Goal: Information Seeking & Learning: Learn about a topic

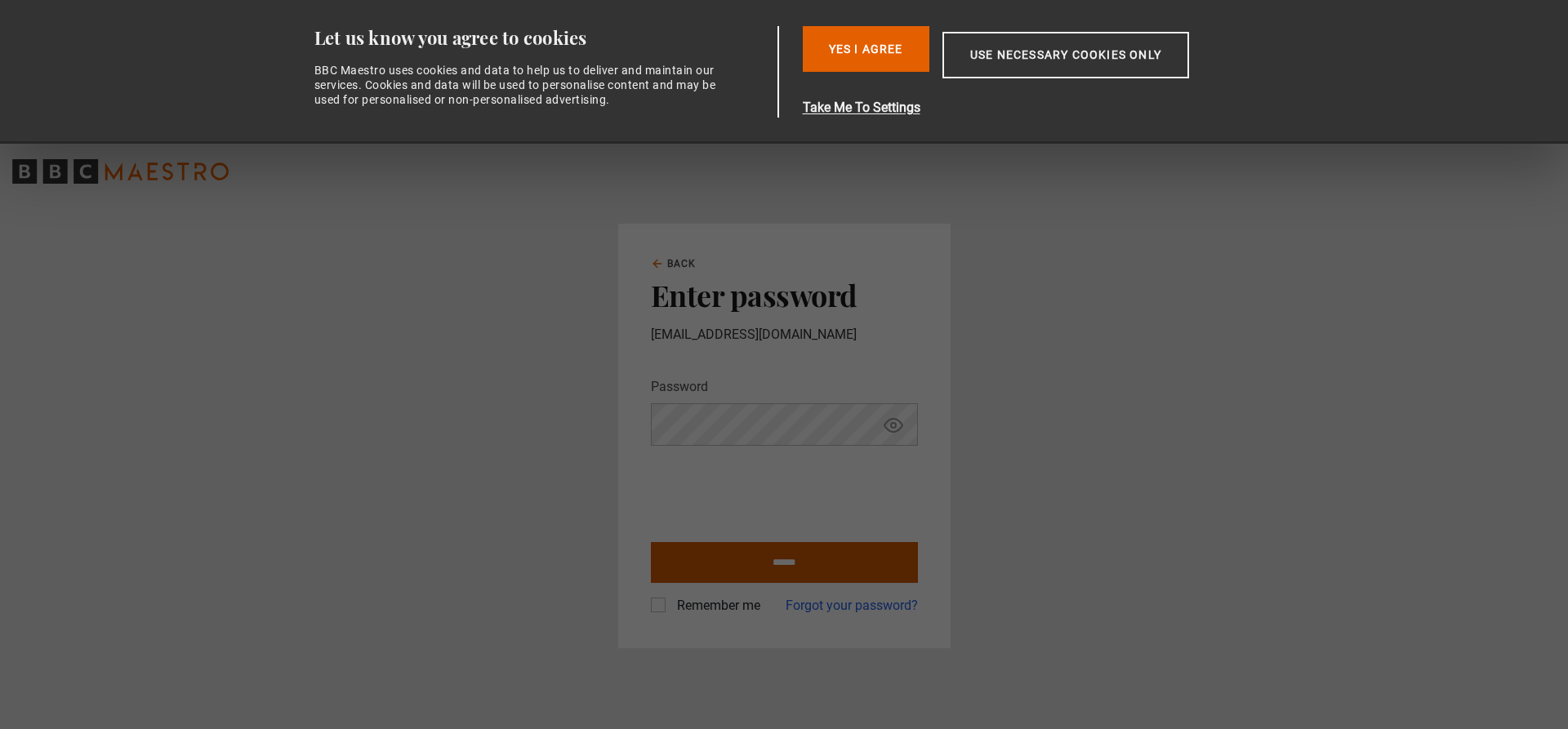
click at [842, 556] on input "******" at bounding box center [784, 562] width 267 height 40
type input "**********"
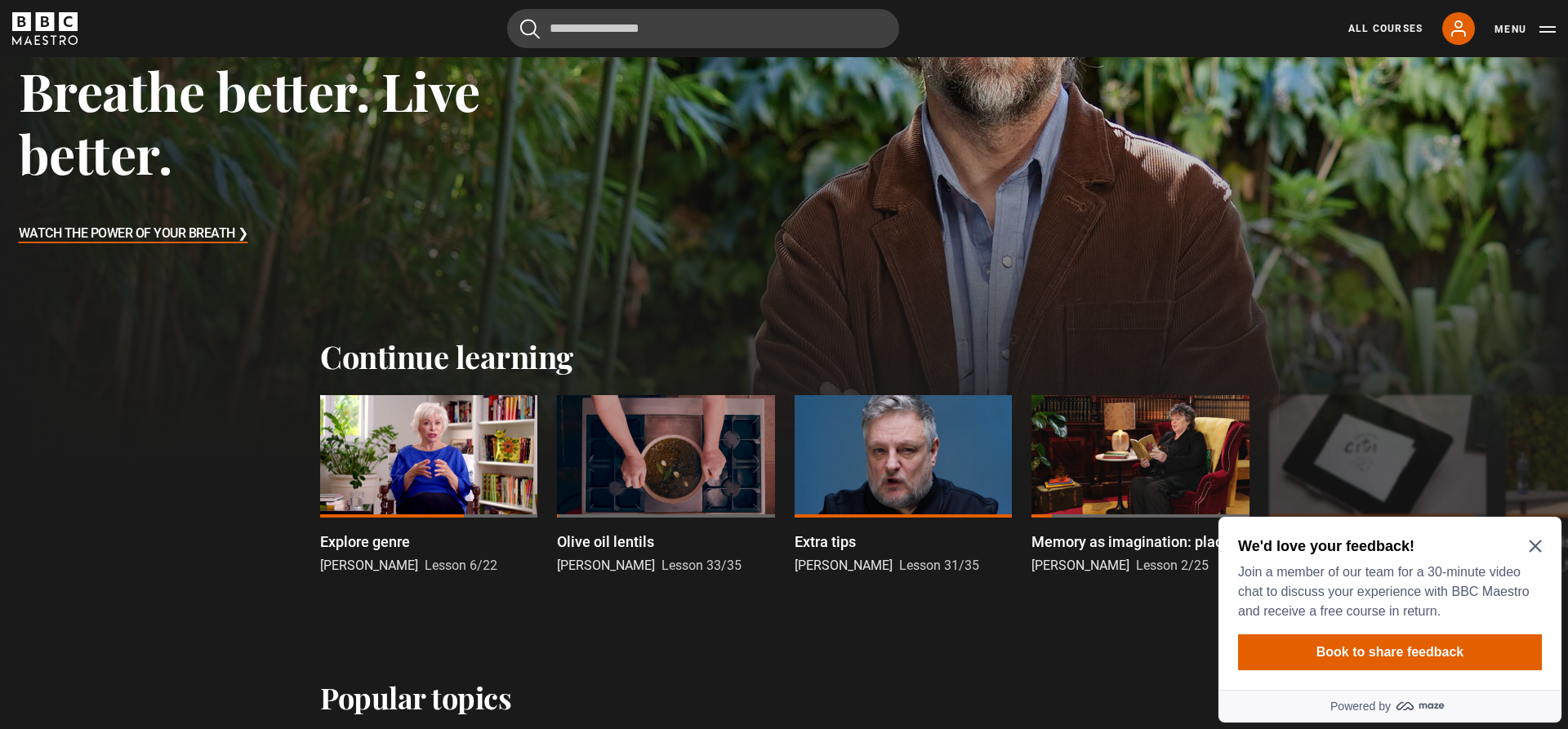
click at [1534, 544] on icon "Close Maze Prompt" at bounding box center [1535, 547] width 13 height 13
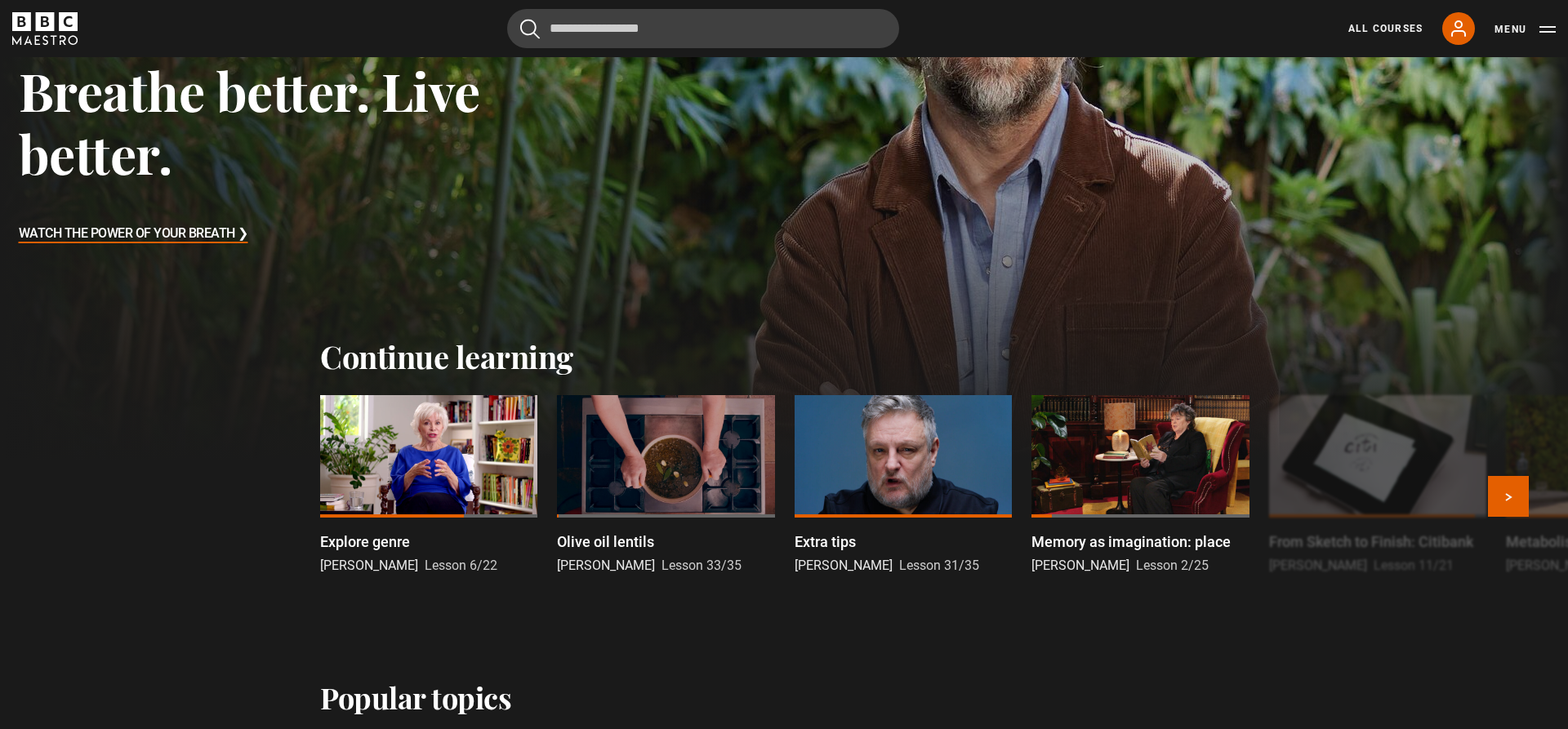
click at [899, 563] on span "Lesson 31/35" at bounding box center [939, 565] width 80 height 15
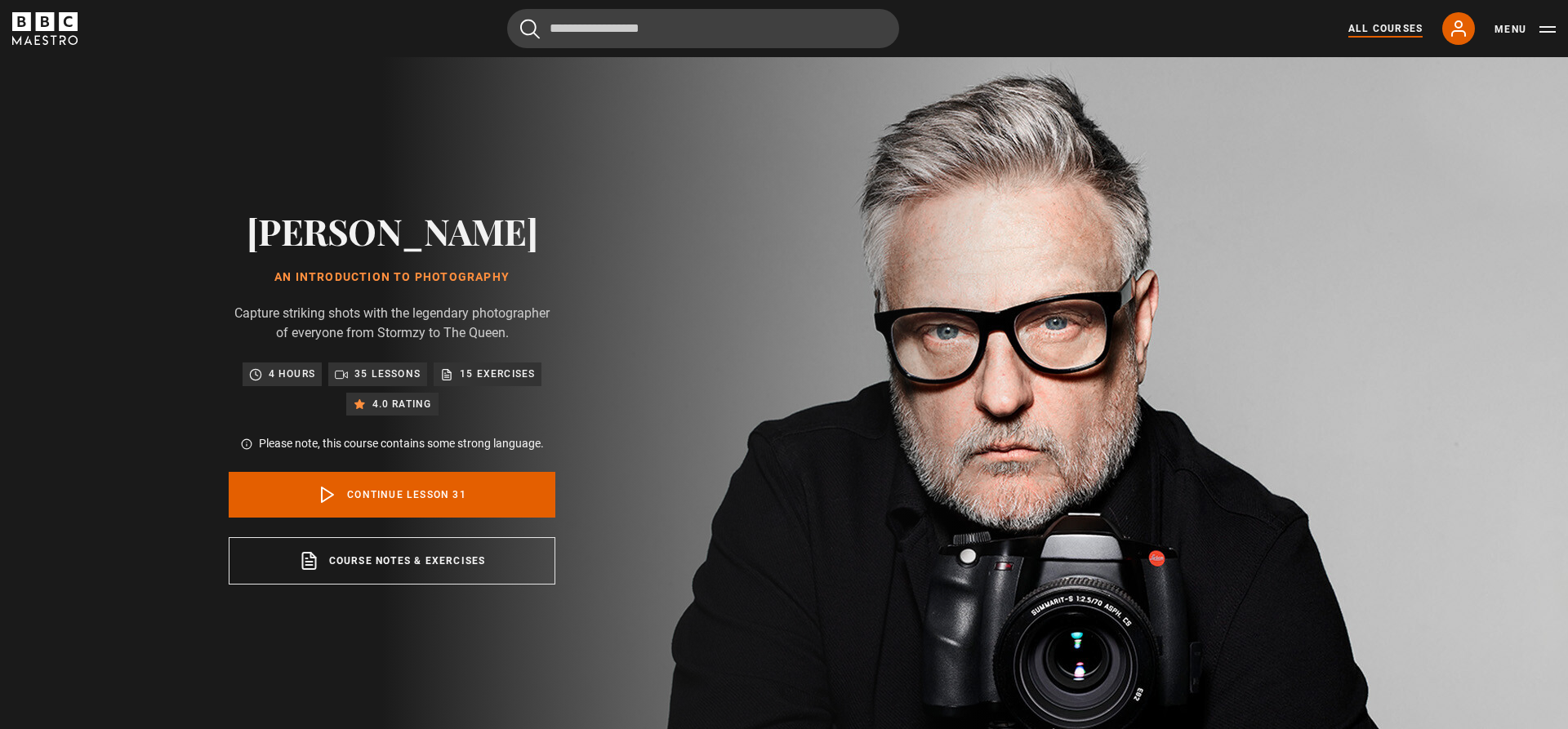
click at [1394, 22] on link "All Courses" at bounding box center [1385, 29] width 75 height 14
click at [1389, 22] on link "All Courses" at bounding box center [1385, 29] width 75 height 14
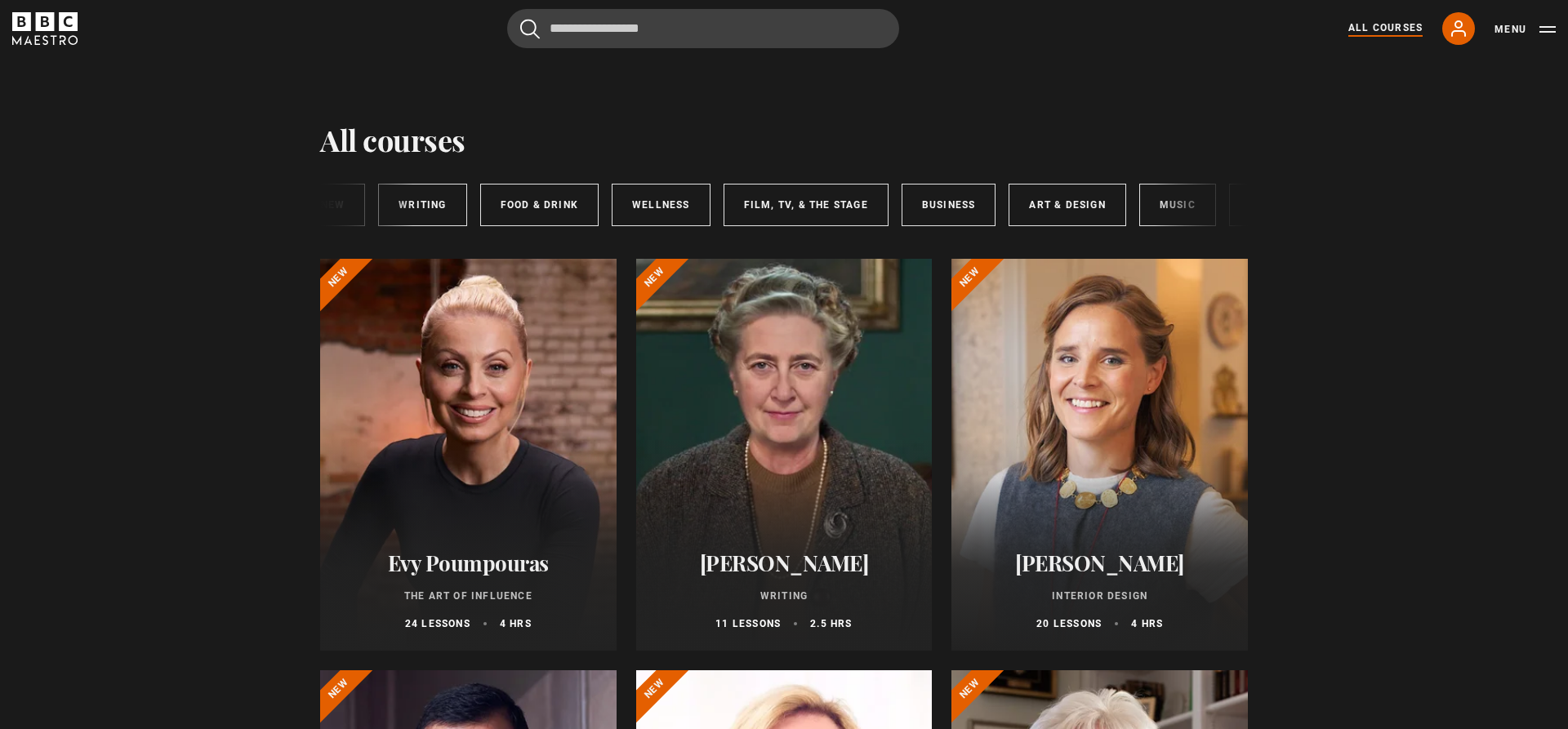
scroll to position [0, 244]
click at [1183, 206] on link "Home & Lifestyle" at bounding box center [1167, 204] width 145 height 42
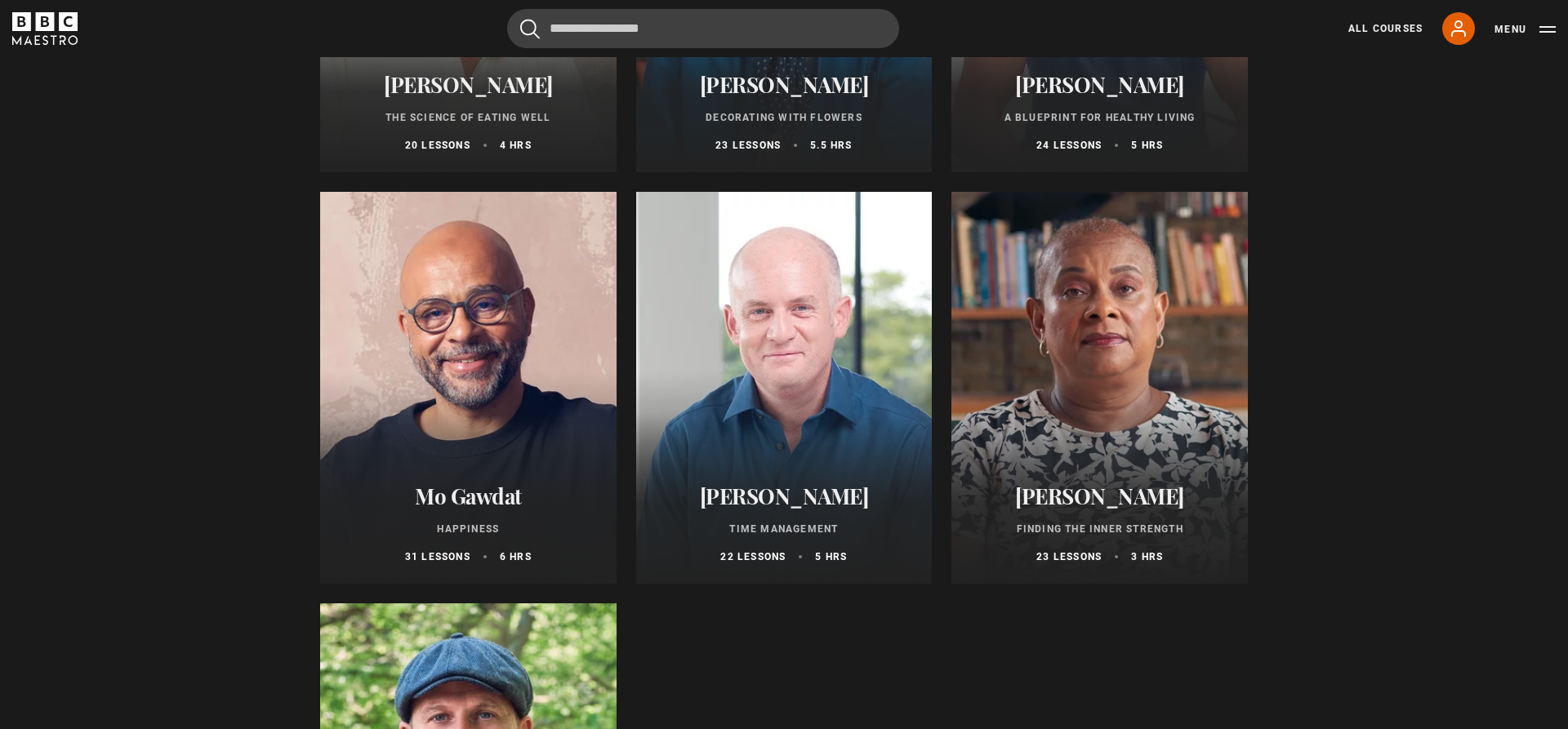
scroll to position [832, 0]
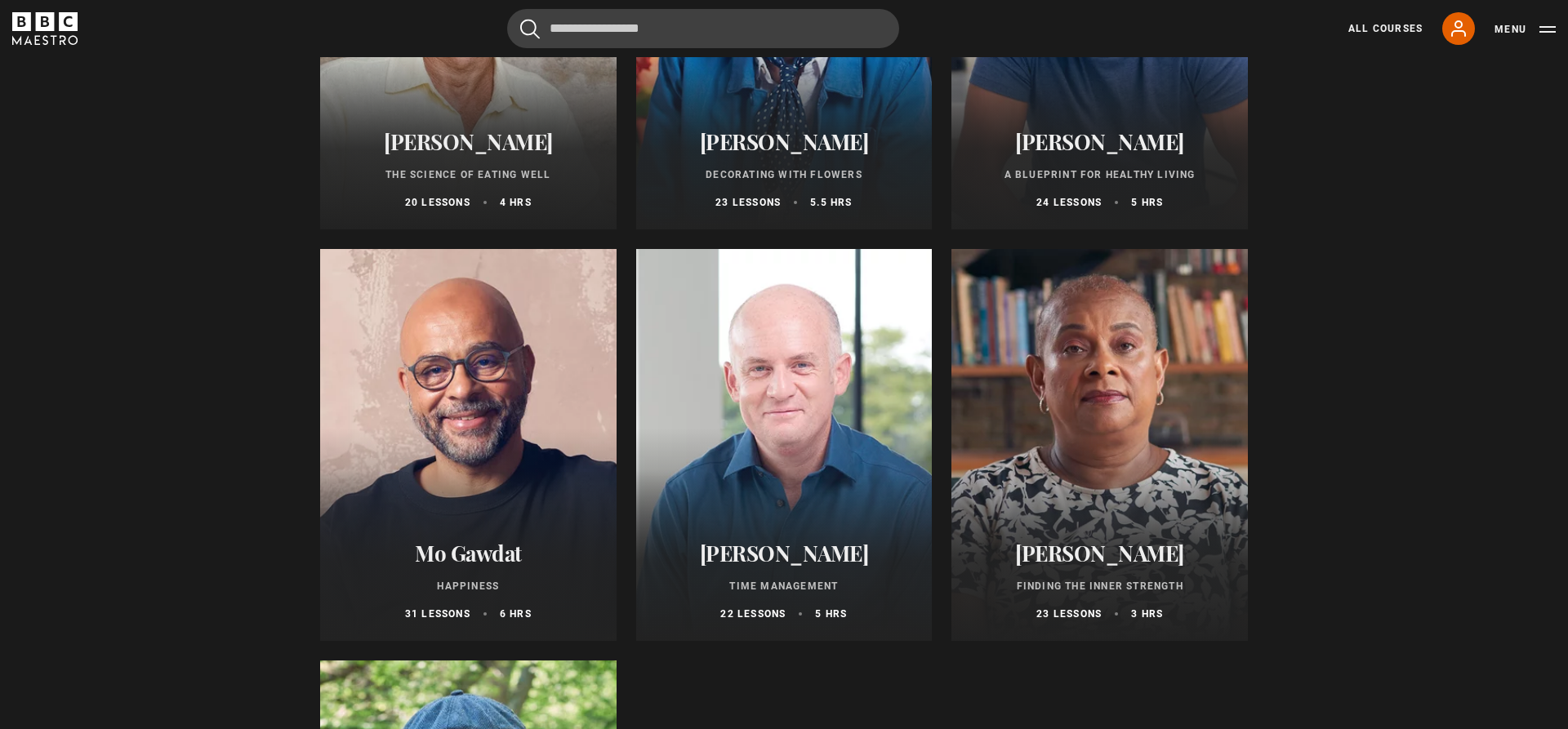
click at [758, 515] on div at bounding box center [784, 445] width 296 height 392
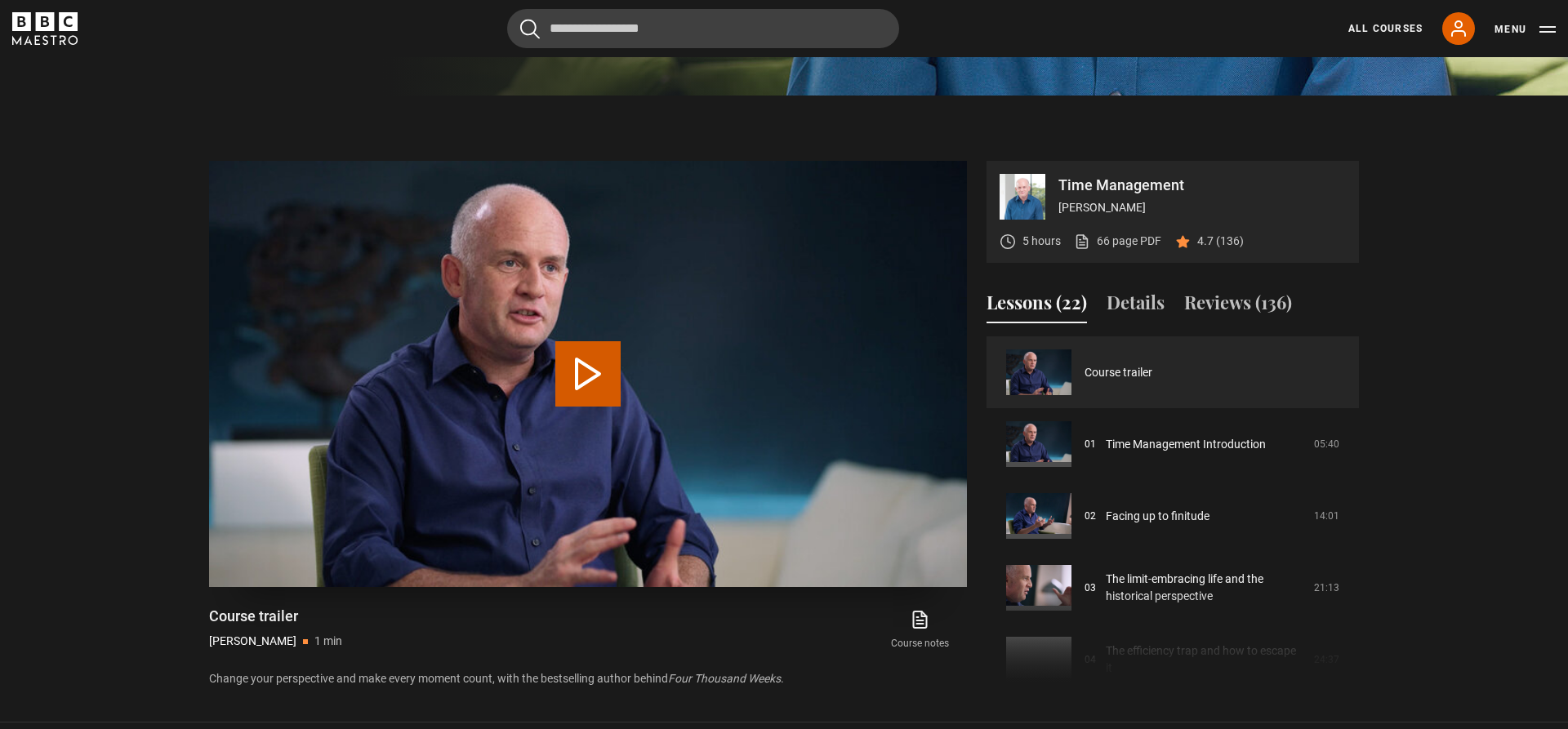
scroll to position [750, 0]
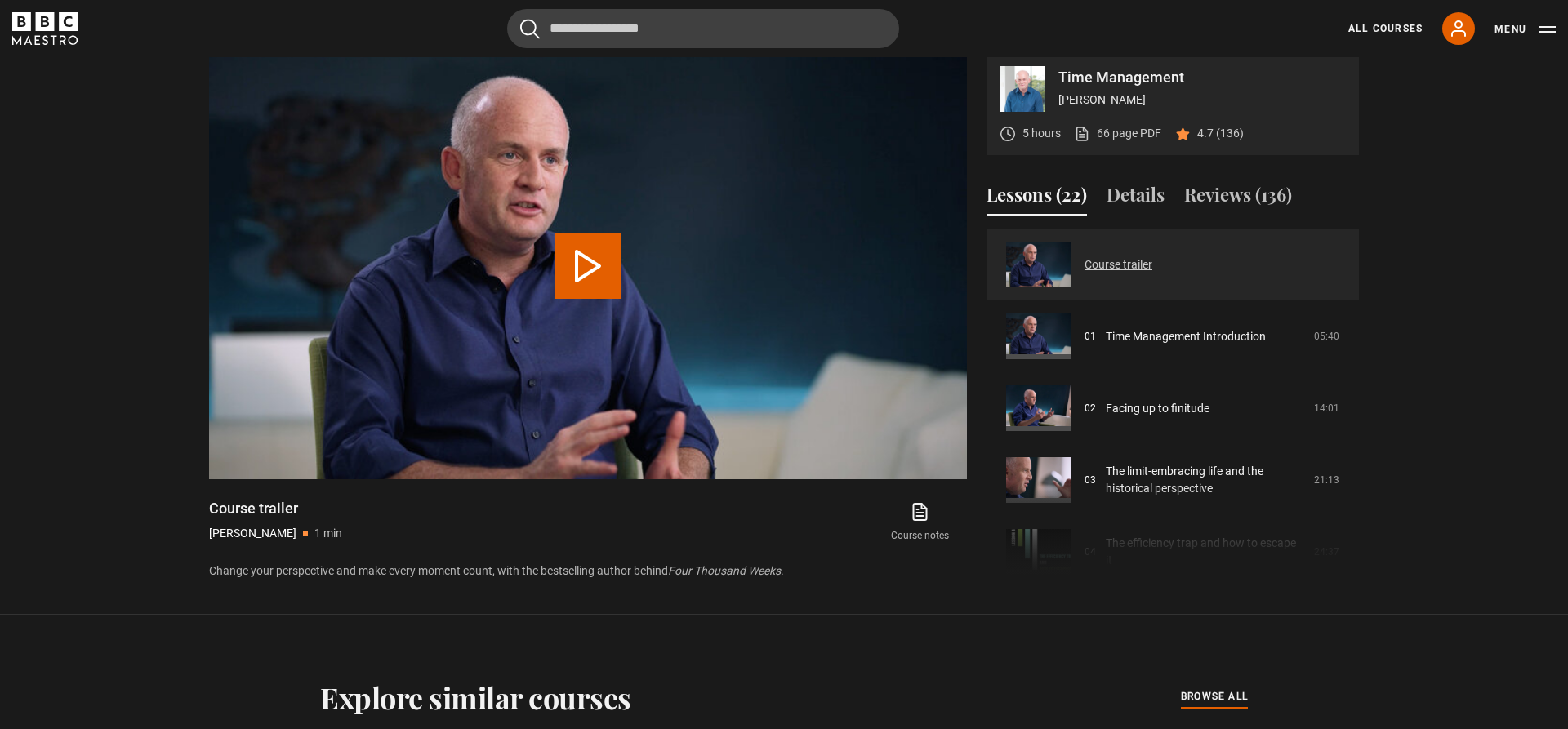
click at [1123, 259] on link "Course trailer" at bounding box center [1118, 265] width 68 height 17
click at [1123, 266] on link "Course trailer" at bounding box center [1118, 265] width 68 height 17
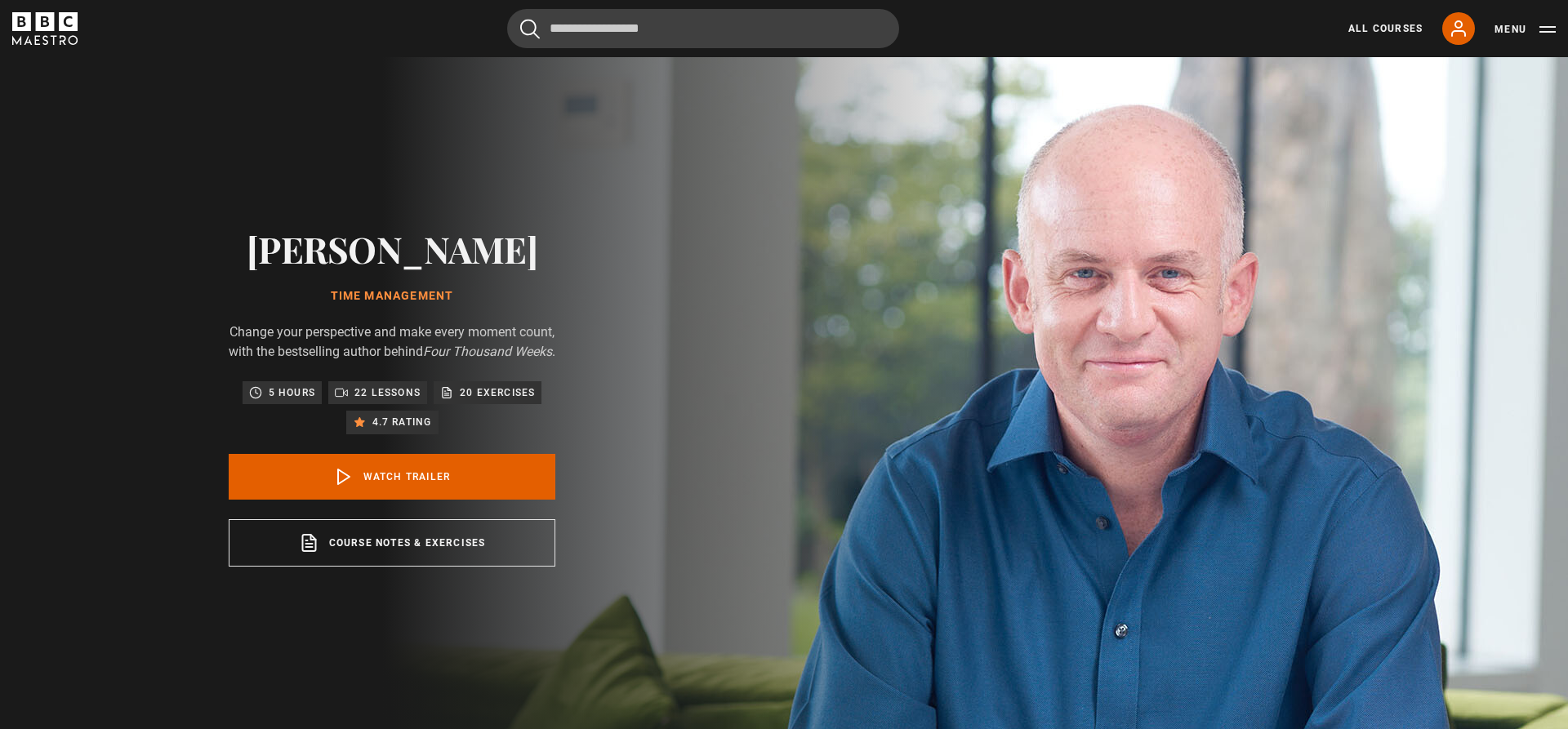
scroll to position [737, 0]
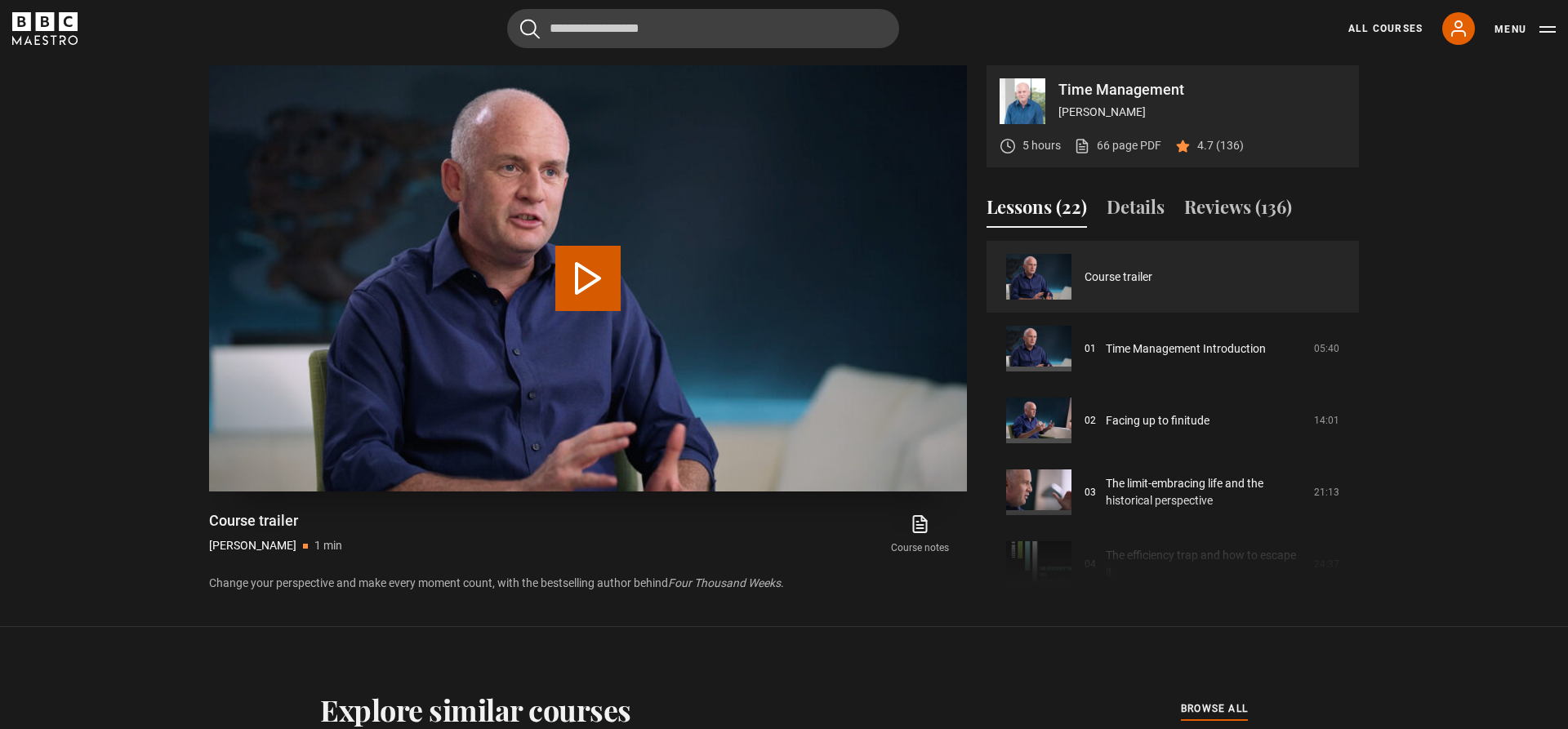
click at [588, 274] on button "Play Video" at bounding box center [588, 278] width 66 height 66
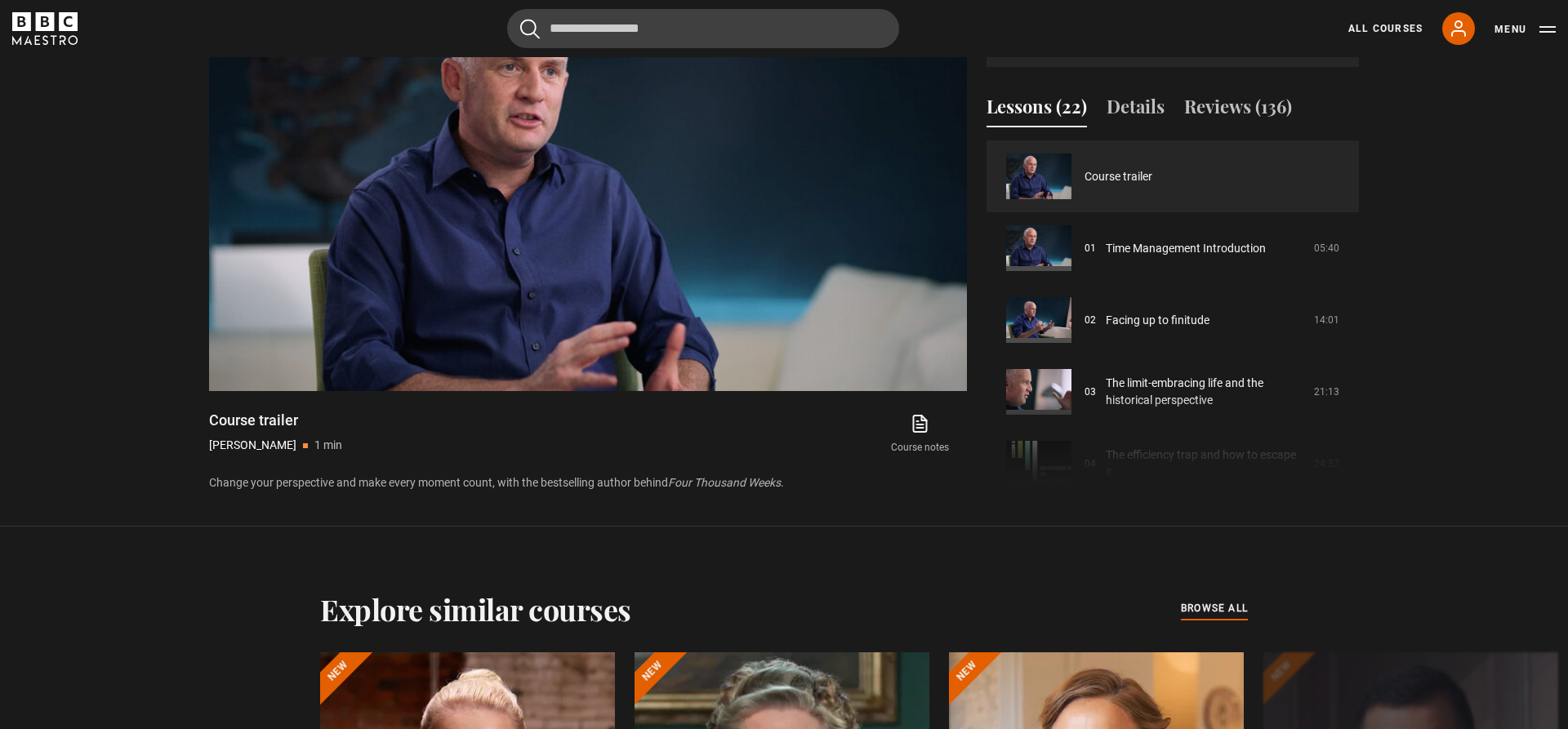
scroll to position [654, 0]
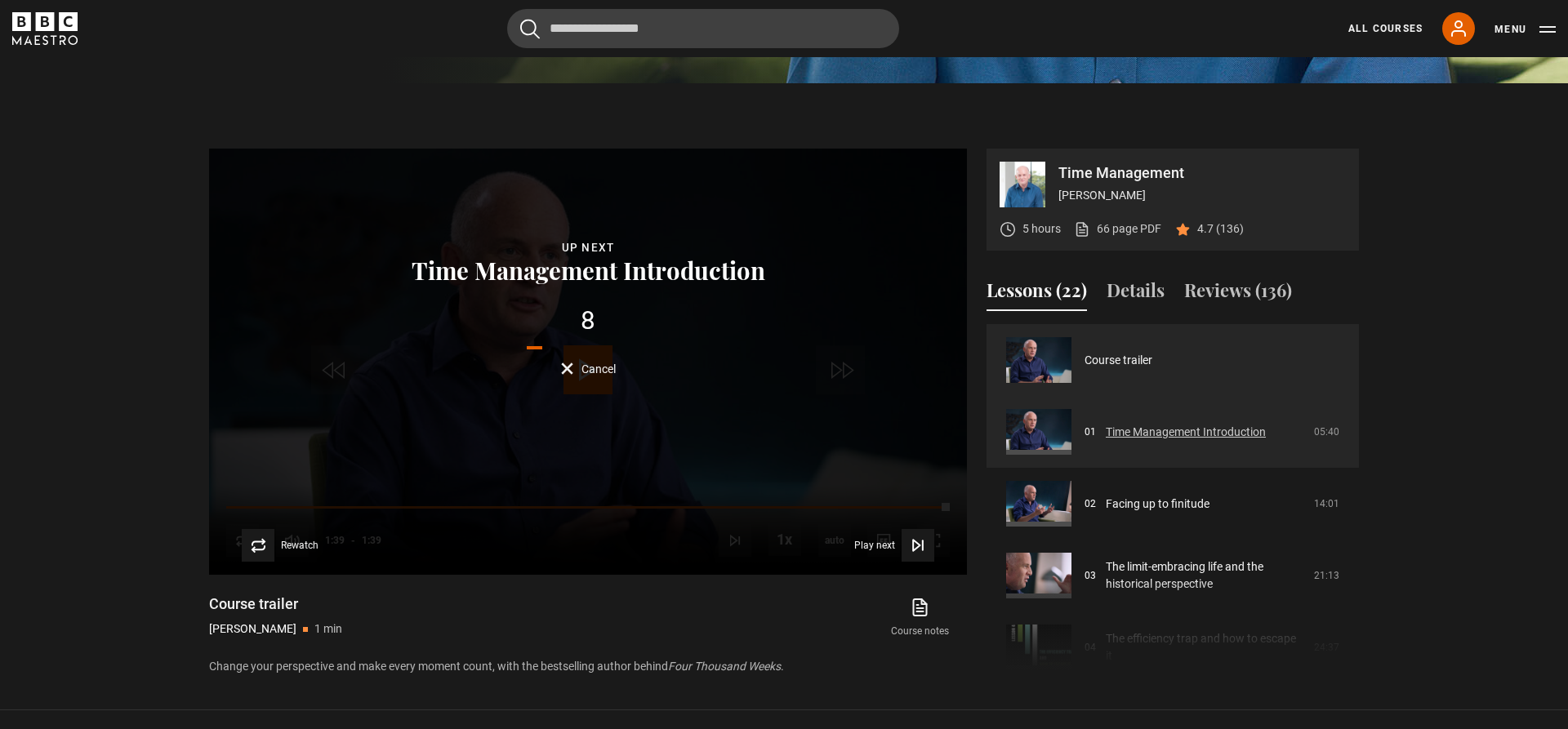
click at [1207, 431] on link "Time Management Introduction" at bounding box center [1185, 432] width 160 height 17
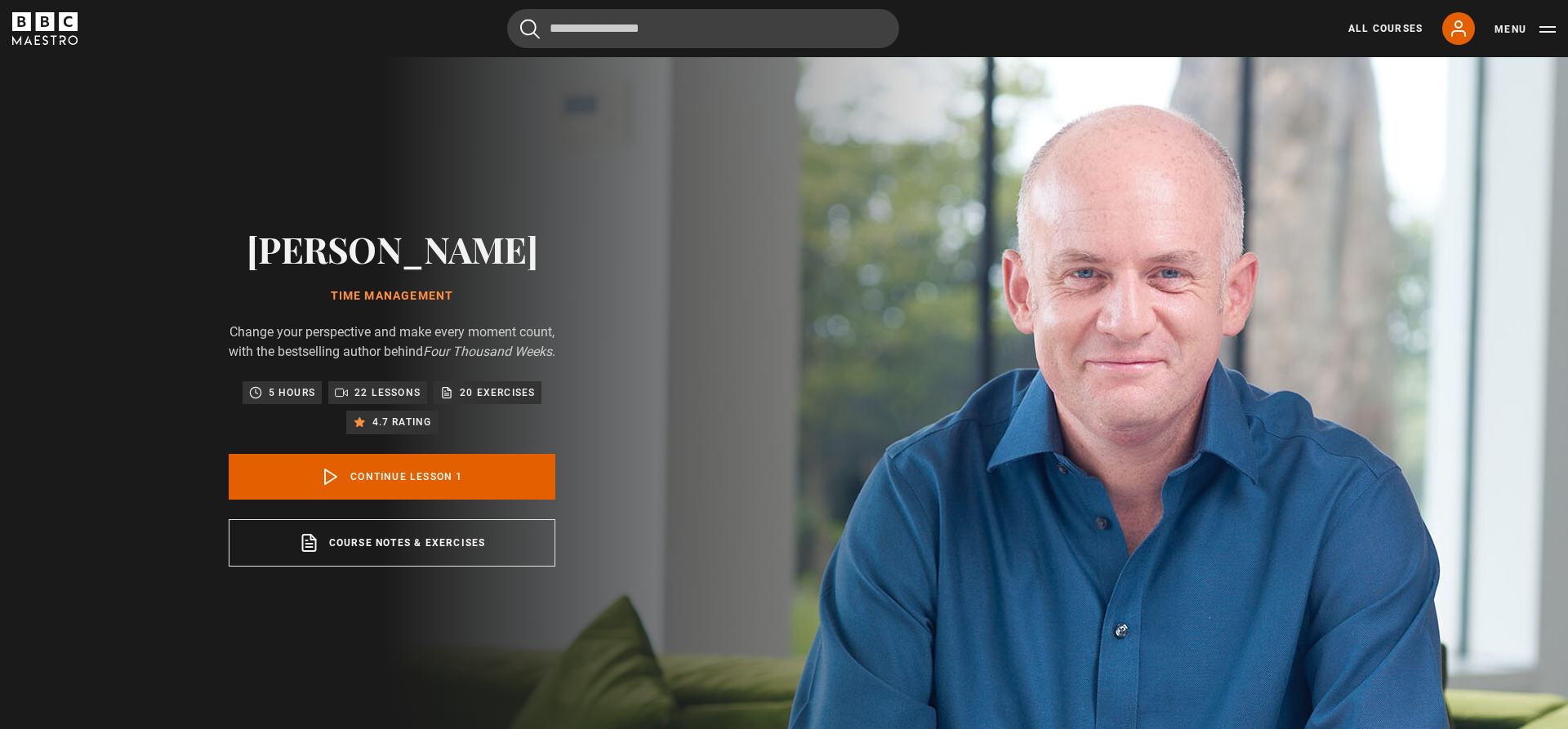
scroll to position [737, 0]
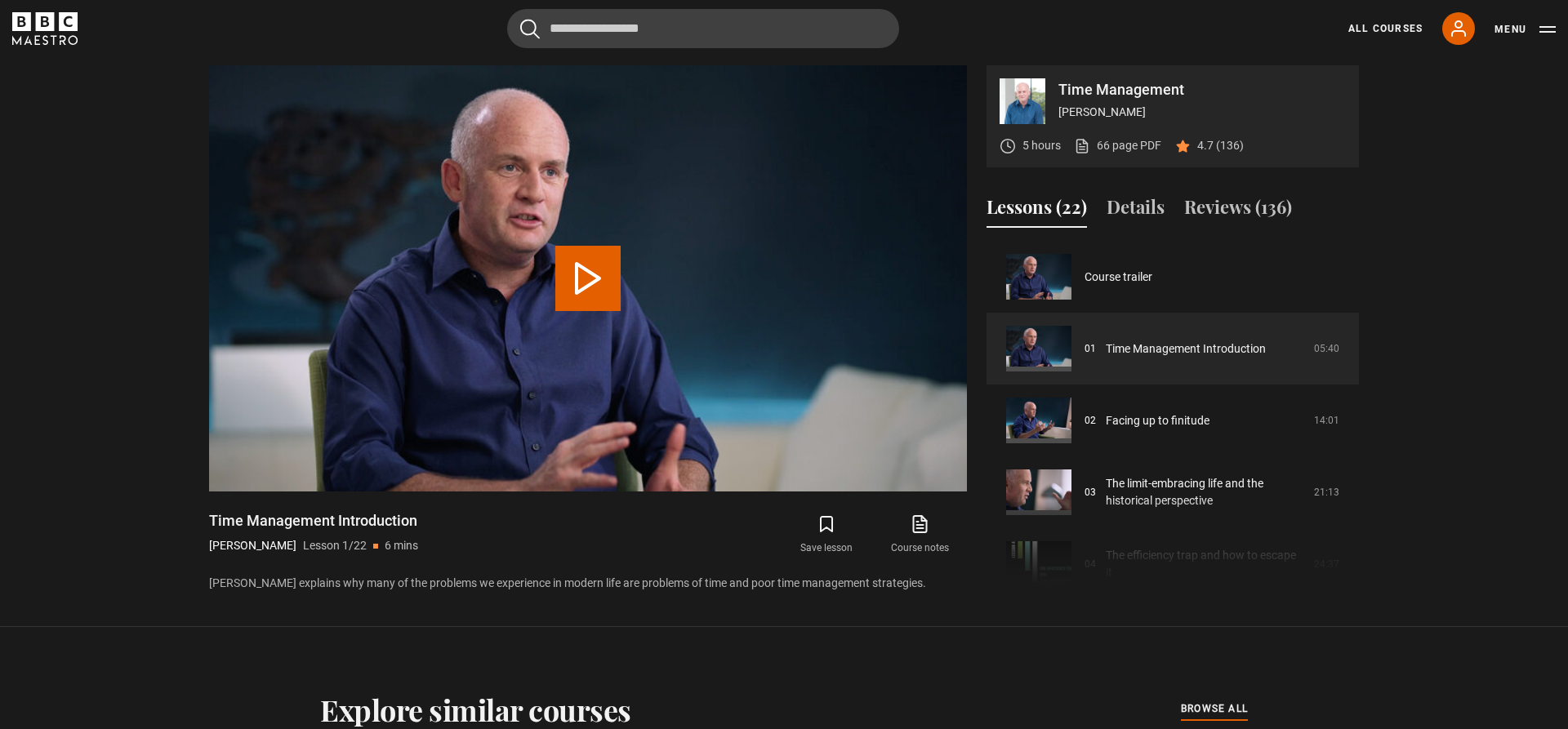
click at [574, 284] on button "Play Lesson Time Management Introduction" at bounding box center [588, 278] width 66 height 66
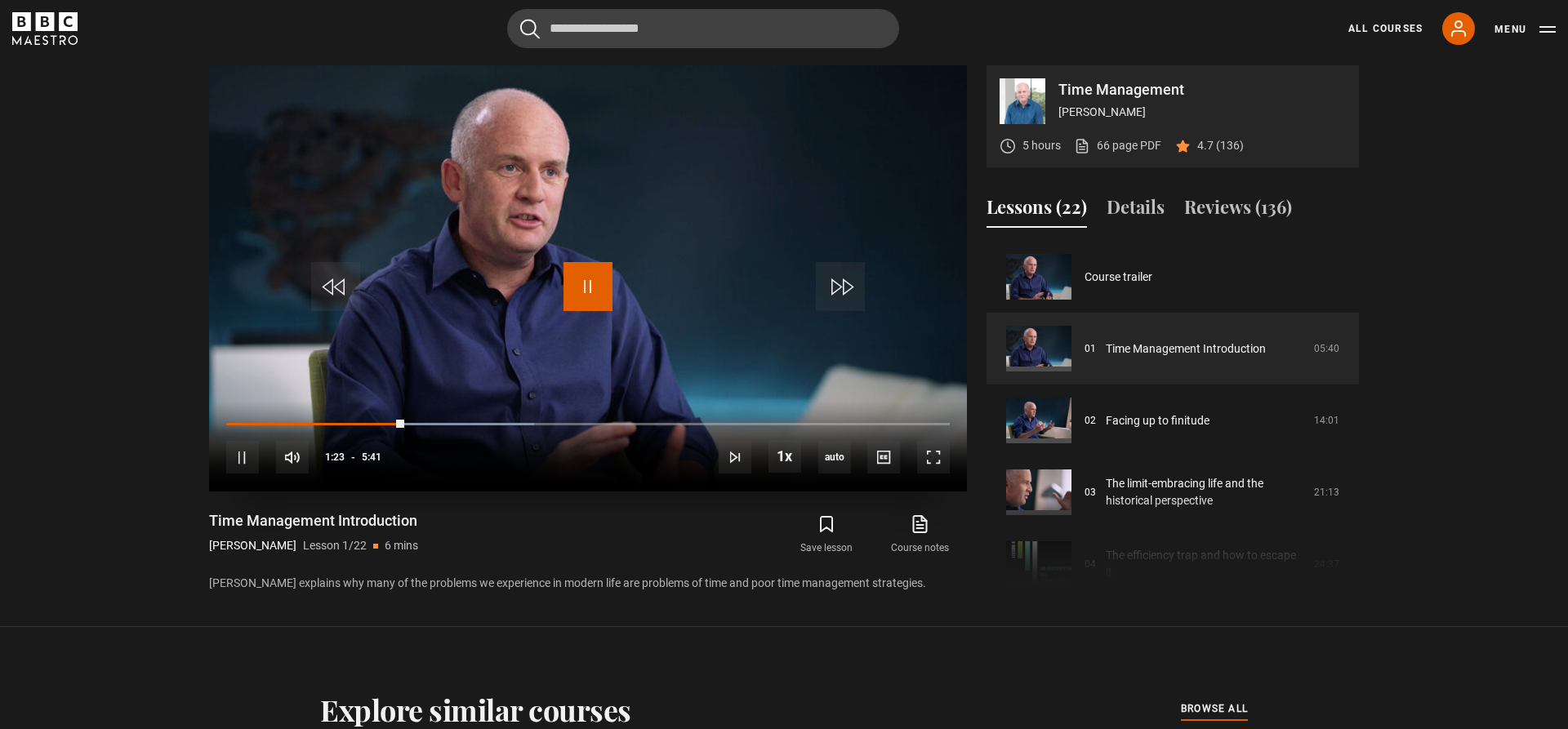
click at [599, 285] on span "Video Player" at bounding box center [588, 286] width 49 height 49
click at [591, 285] on span "Video Player" at bounding box center [588, 286] width 49 height 49
click at [236, 453] on span "Video Player" at bounding box center [242, 457] width 32 height 32
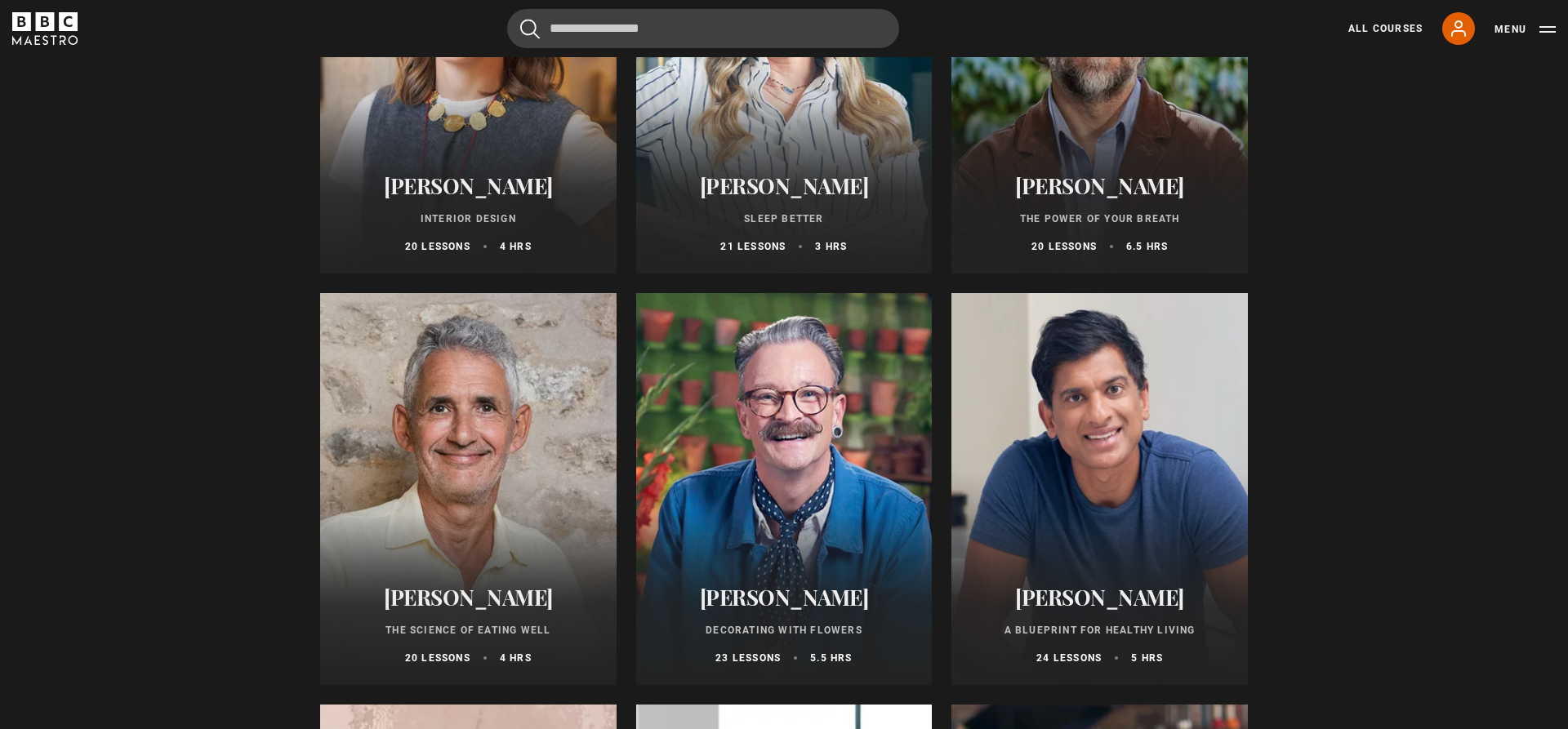
scroll to position [166, 0]
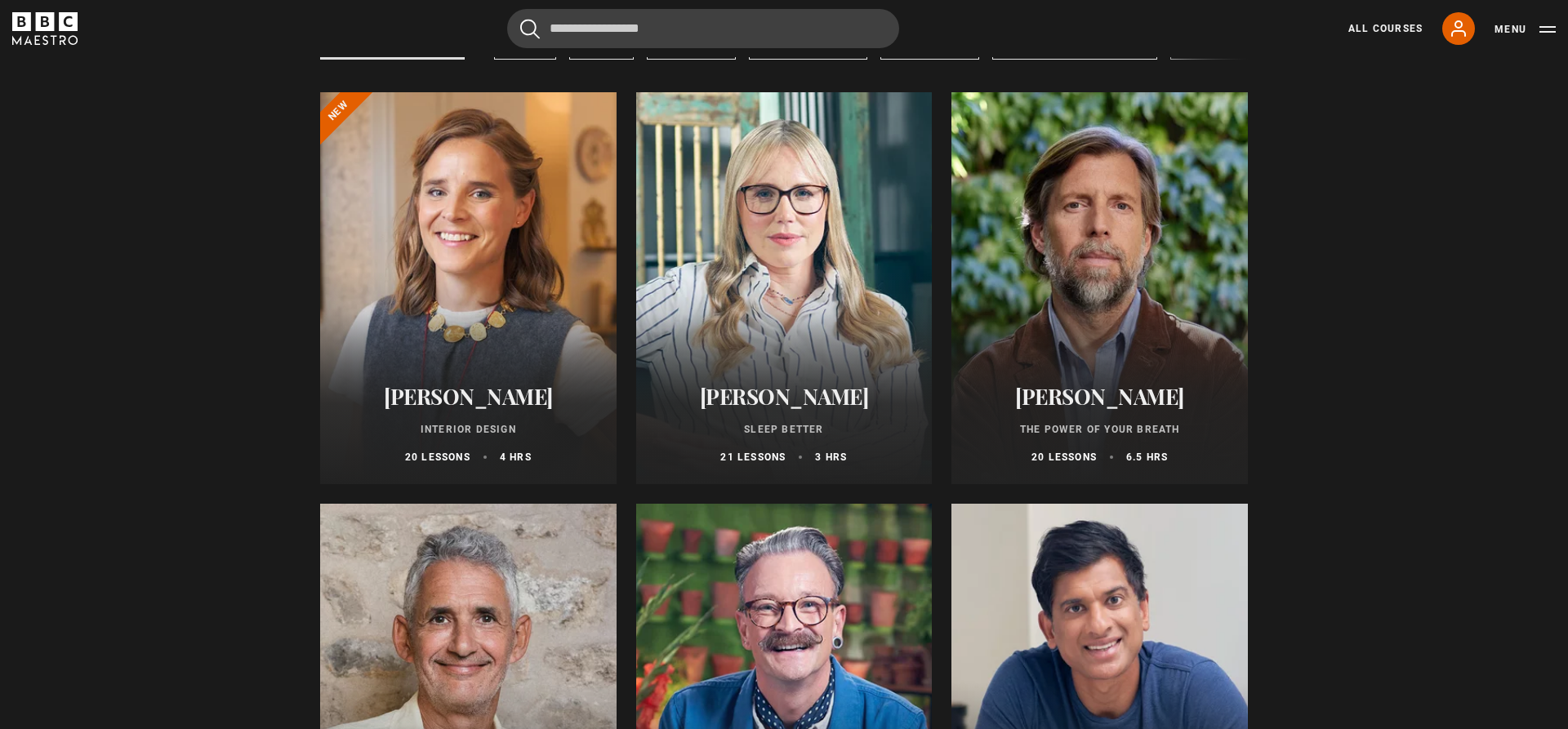
click at [444, 400] on h2 "[PERSON_NAME]" at bounding box center [468, 396] width 257 height 25
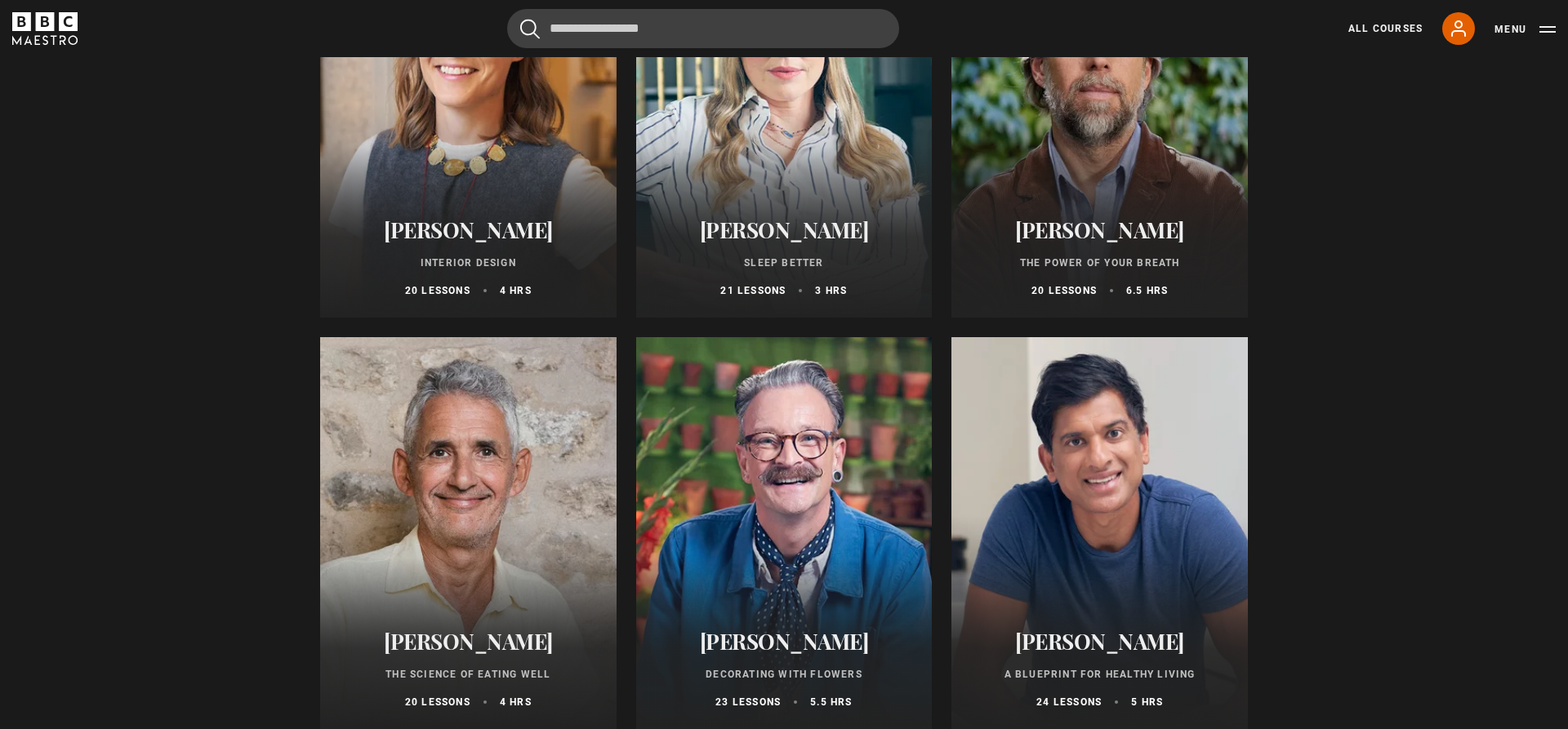
scroll to position [0, 0]
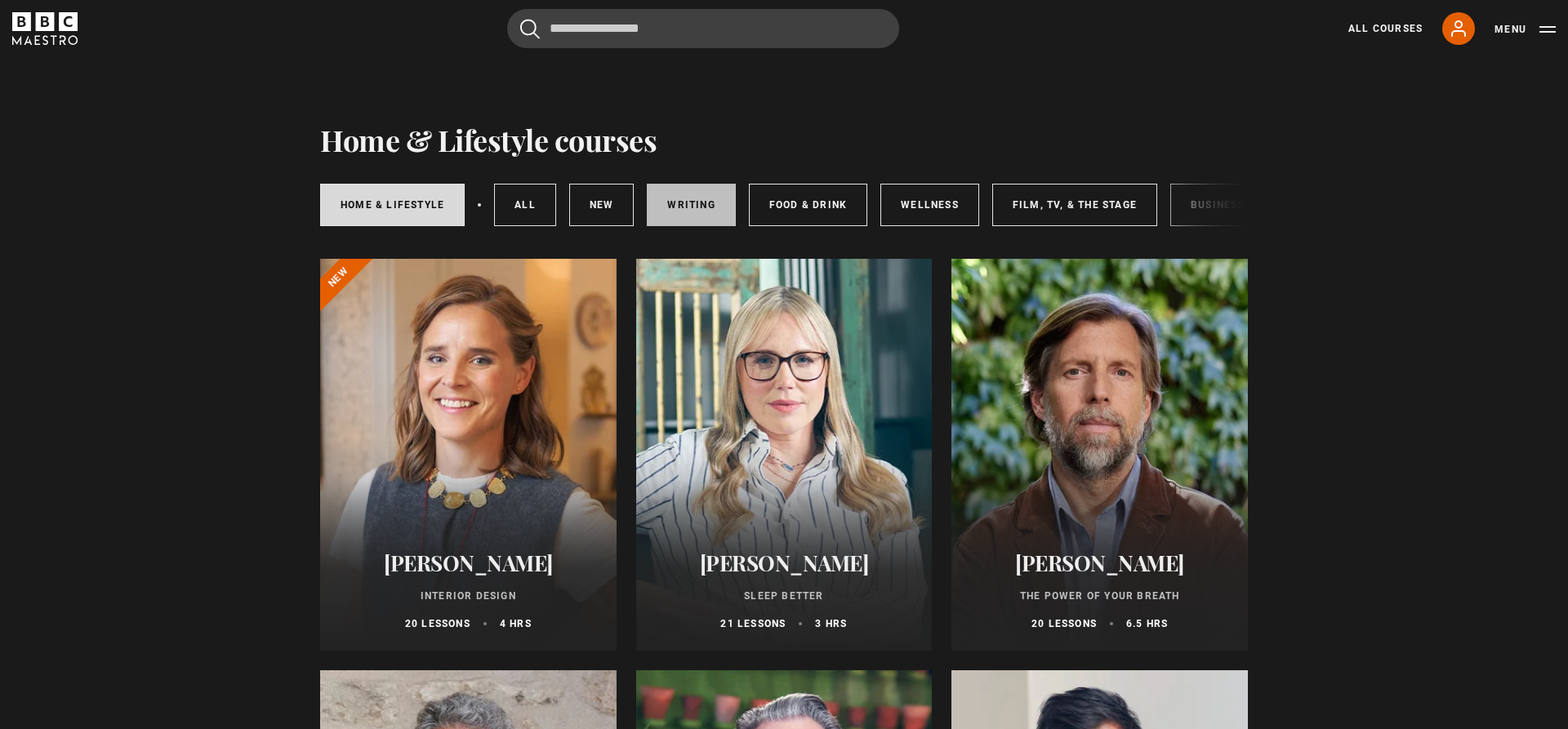
click at [680, 209] on link "Writing" at bounding box center [690, 204] width 88 height 42
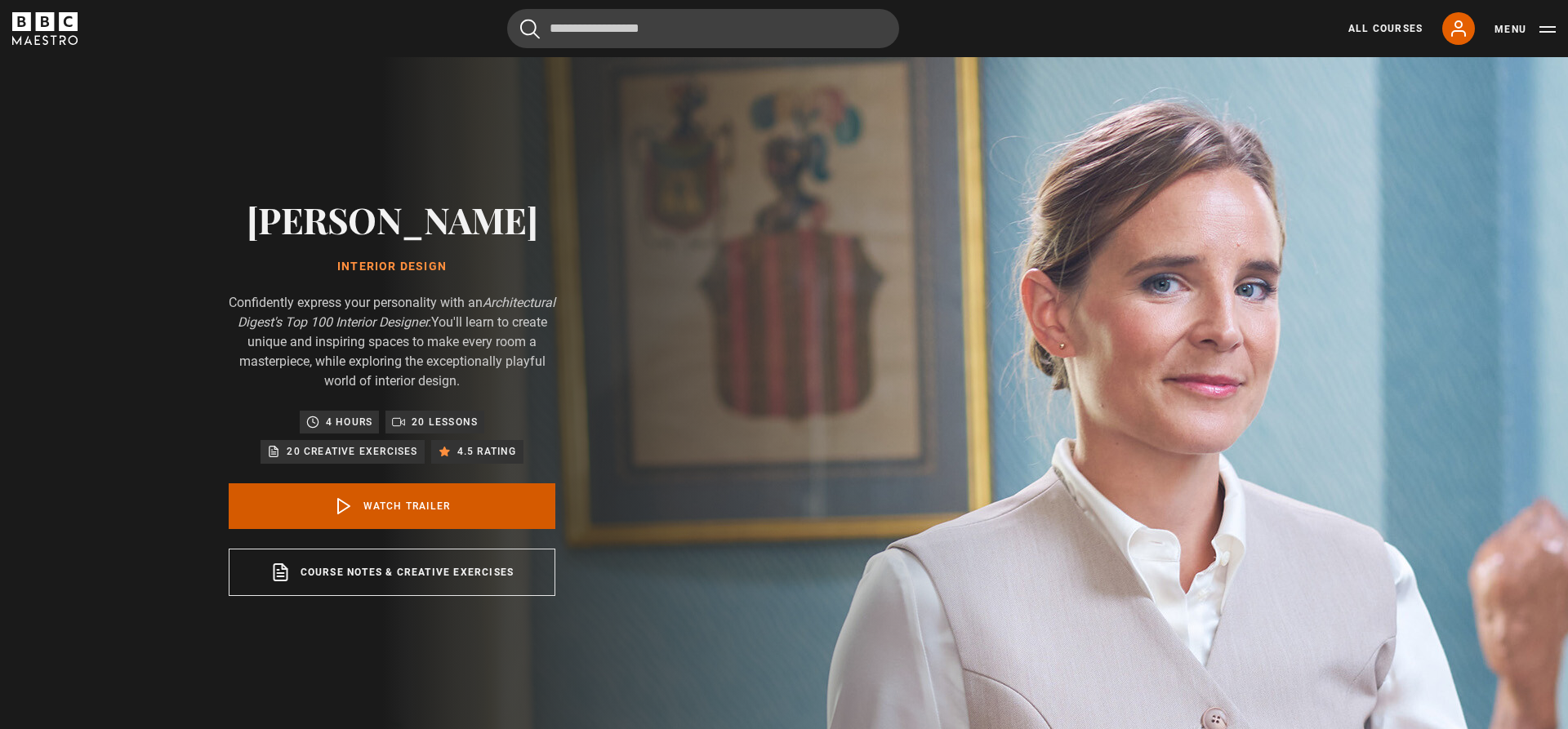
click at [428, 509] on link "Watch Trailer" at bounding box center [392, 506] width 327 height 46
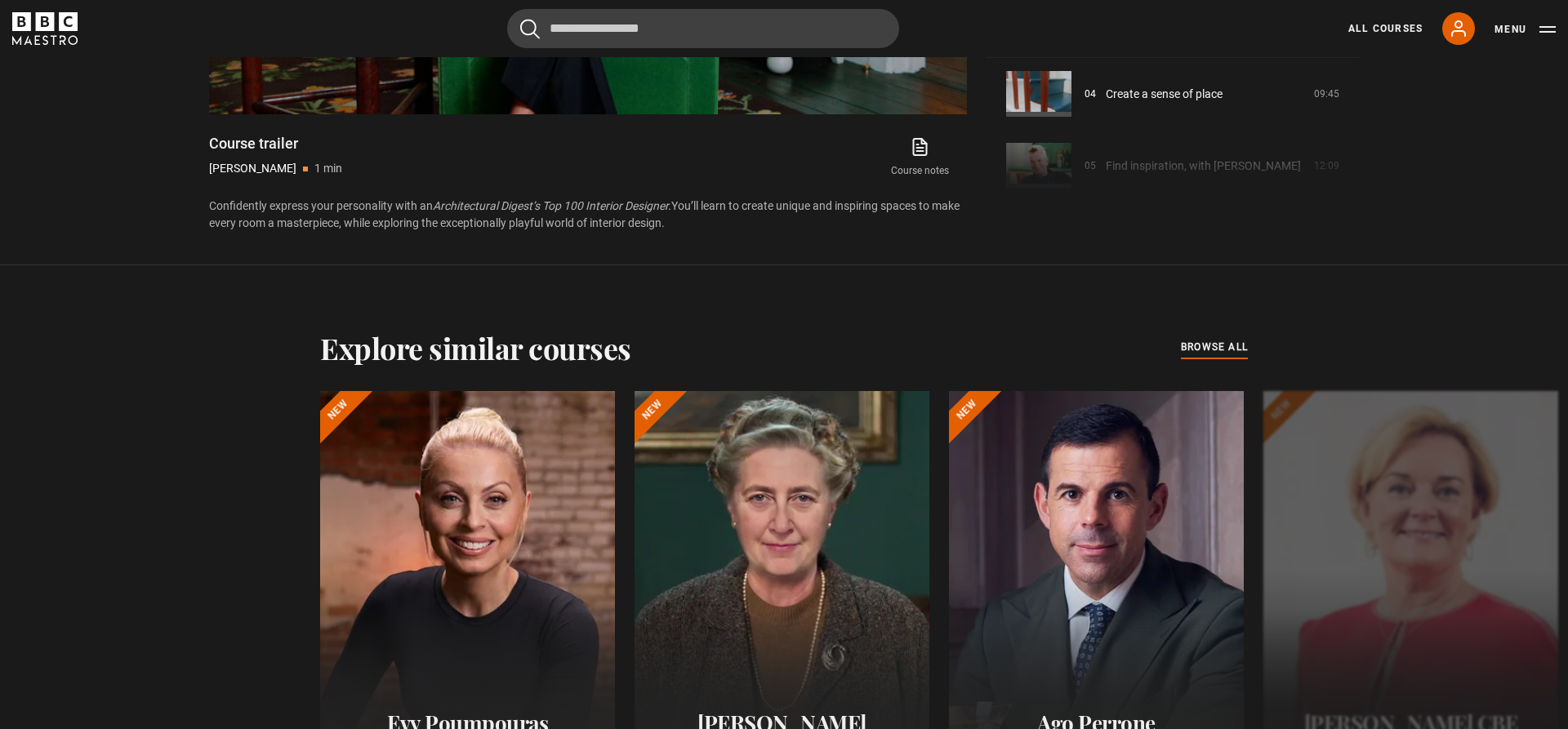
scroll to position [821, 0]
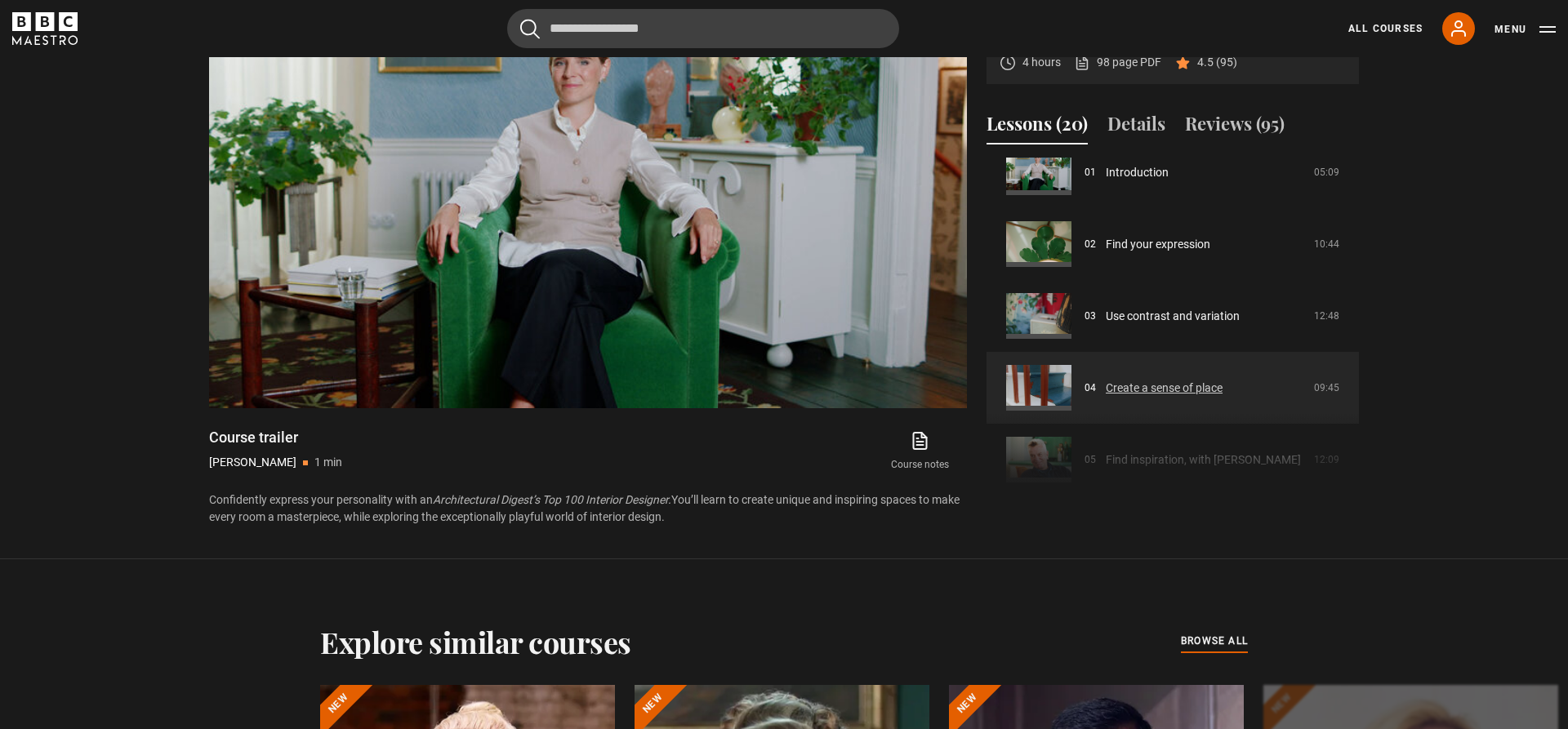
click at [1147, 390] on link "Create a sense of place" at bounding box center [1164, 388] width 117 height 17
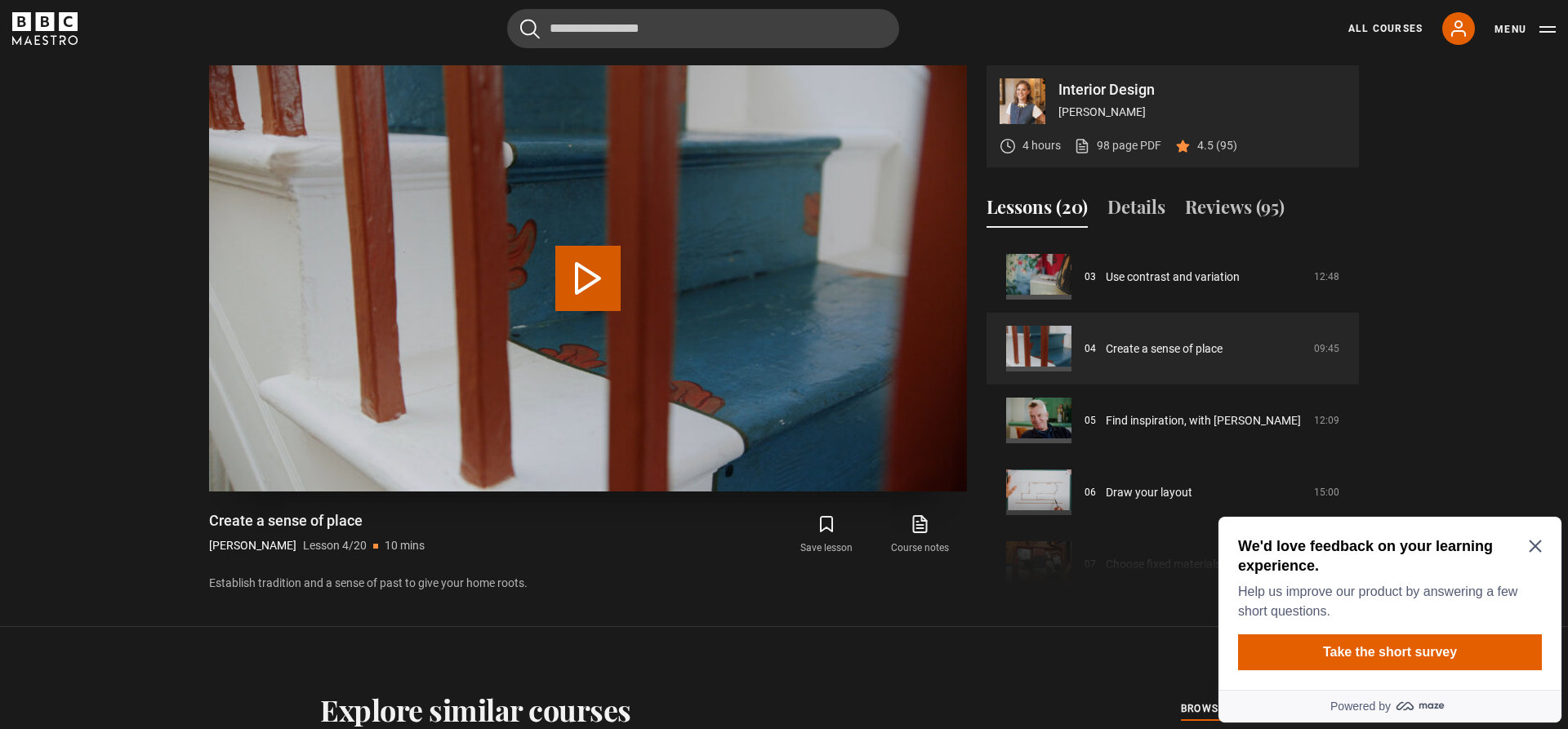
click at [577, 277] on button "Play Lesson Create a sense of place" at bounding box center [588, 278] width 66 height 66
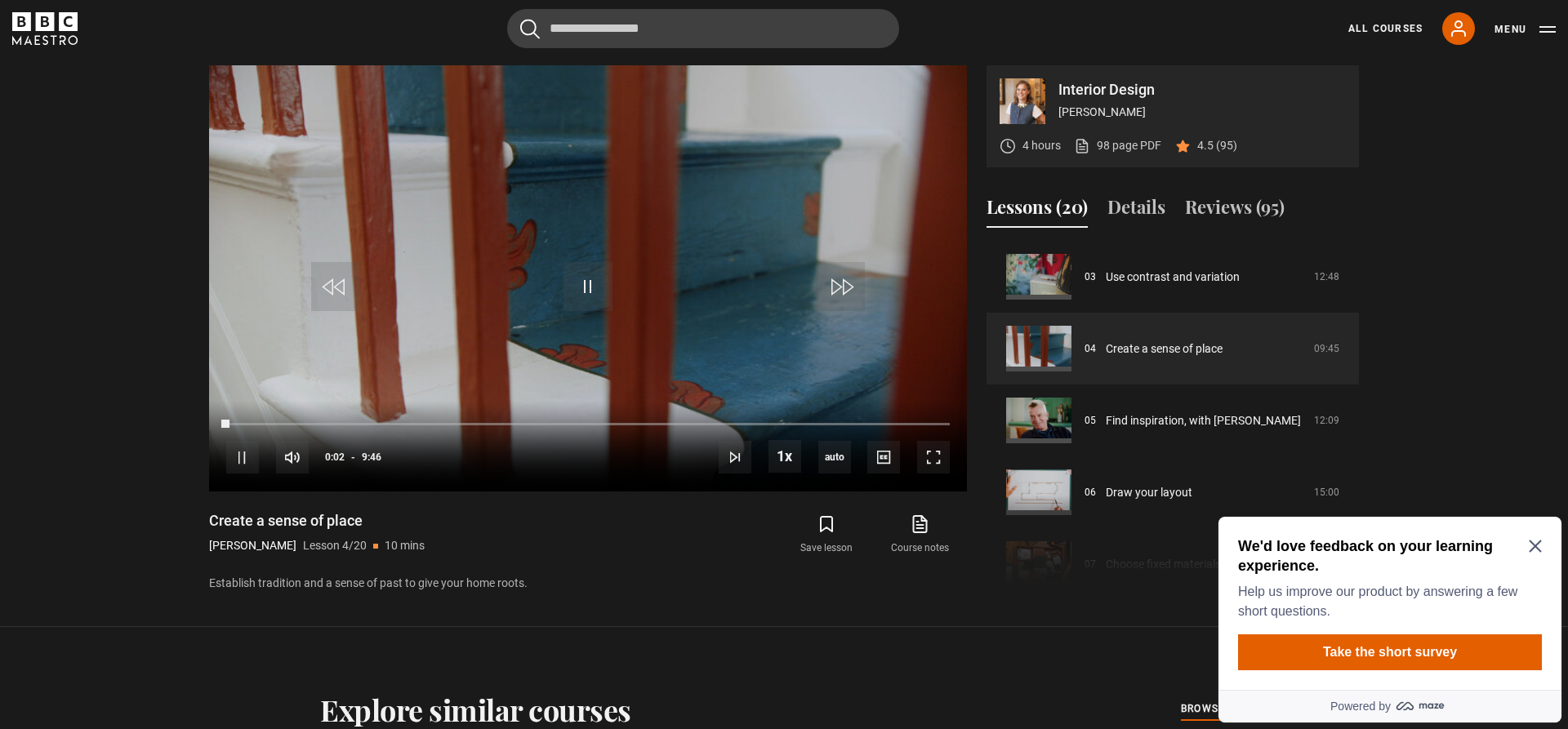
click at [1532, 545] on icon "Close Maze Prompt" at bounding box center [1535, 546] width 14 height 14
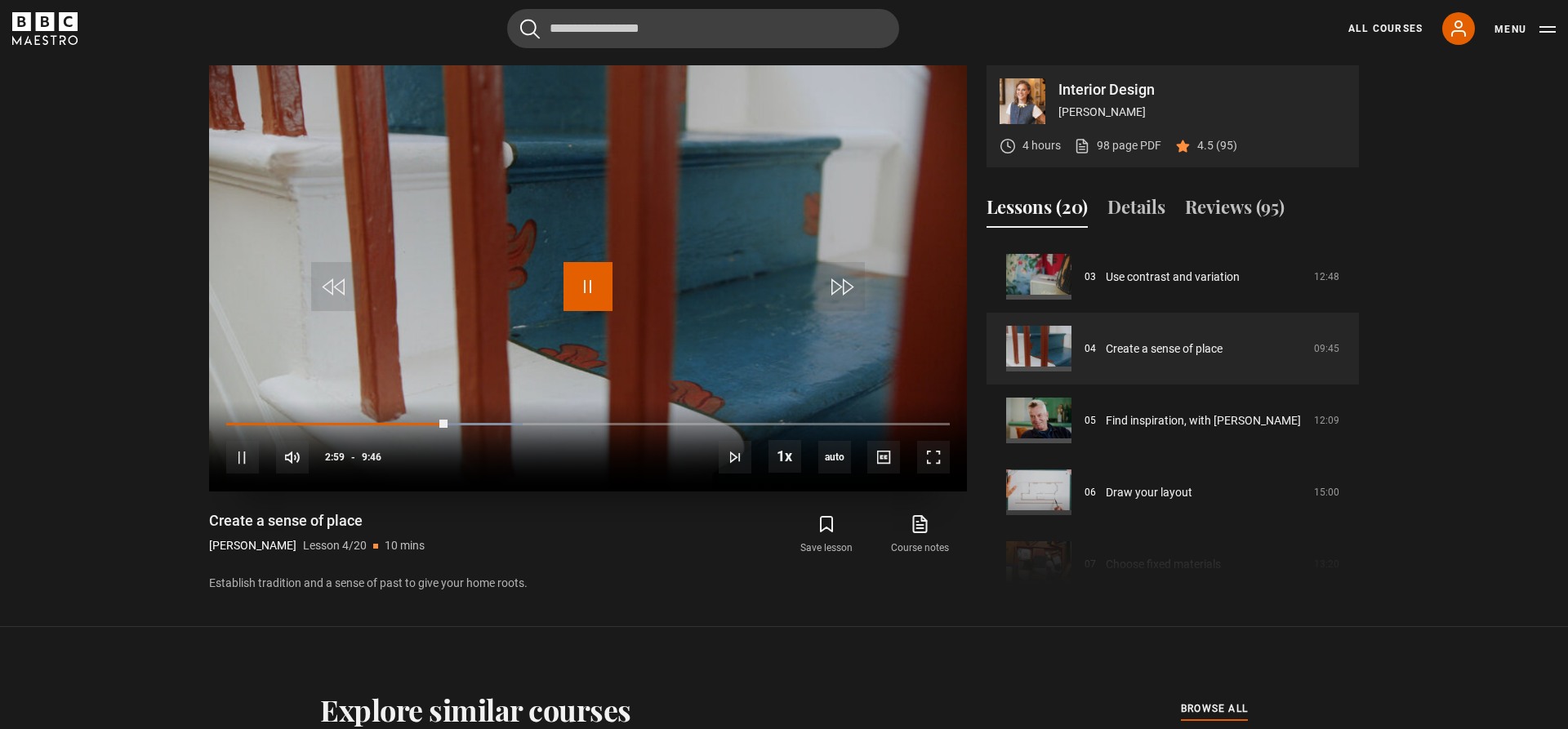
click at [581, 285] on span "Video Player" at bounding box center [588, 286] width 49 height 49
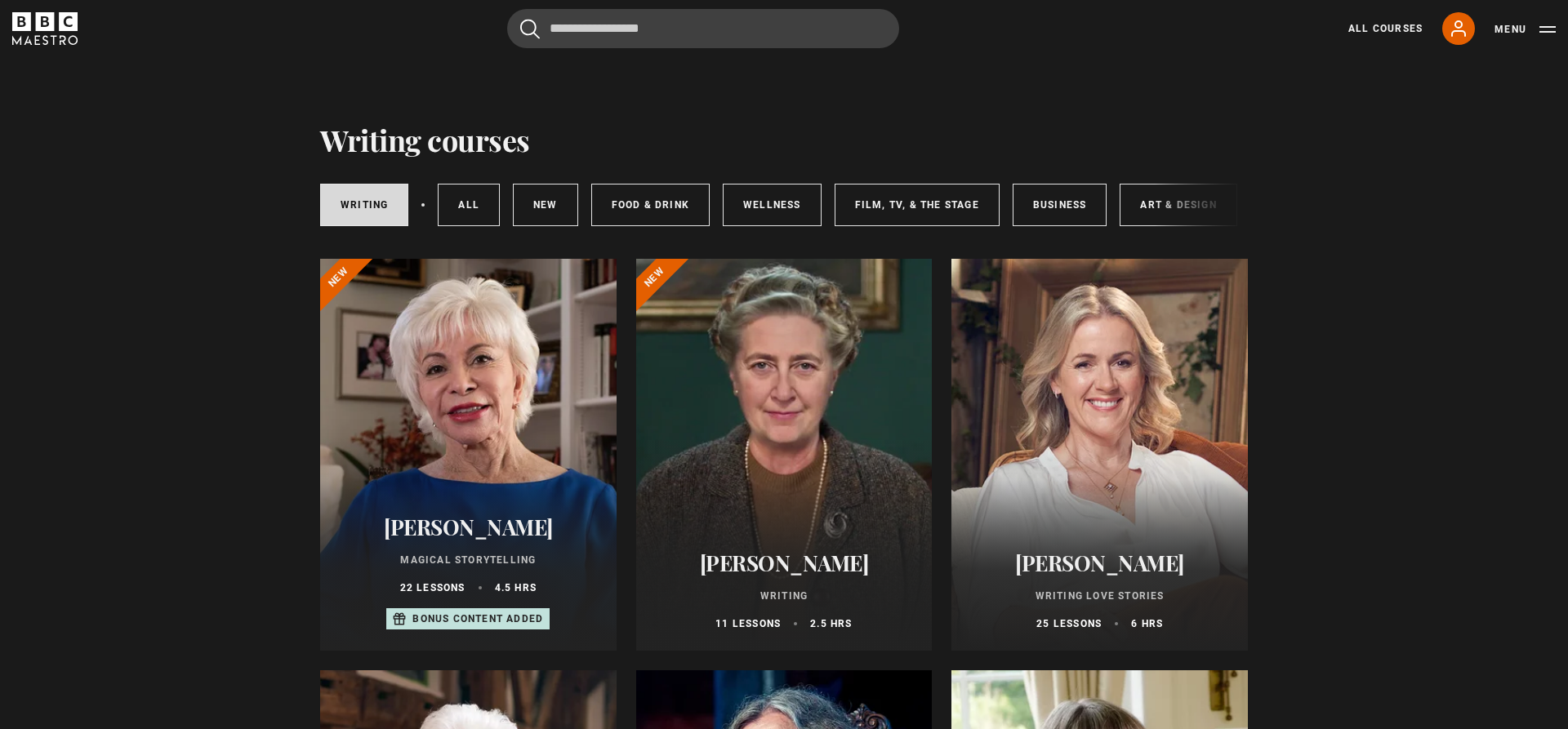
click at [1171, 198] on div "Writing All courses New courses Food & Drink Wellness Film, TV, & The Stage Bus…" at bounding box center [784, 205] width 927 height 56
click at [1145, 201] on link "Art & Design" at bounding box center [1178, 204] width 117 height 42
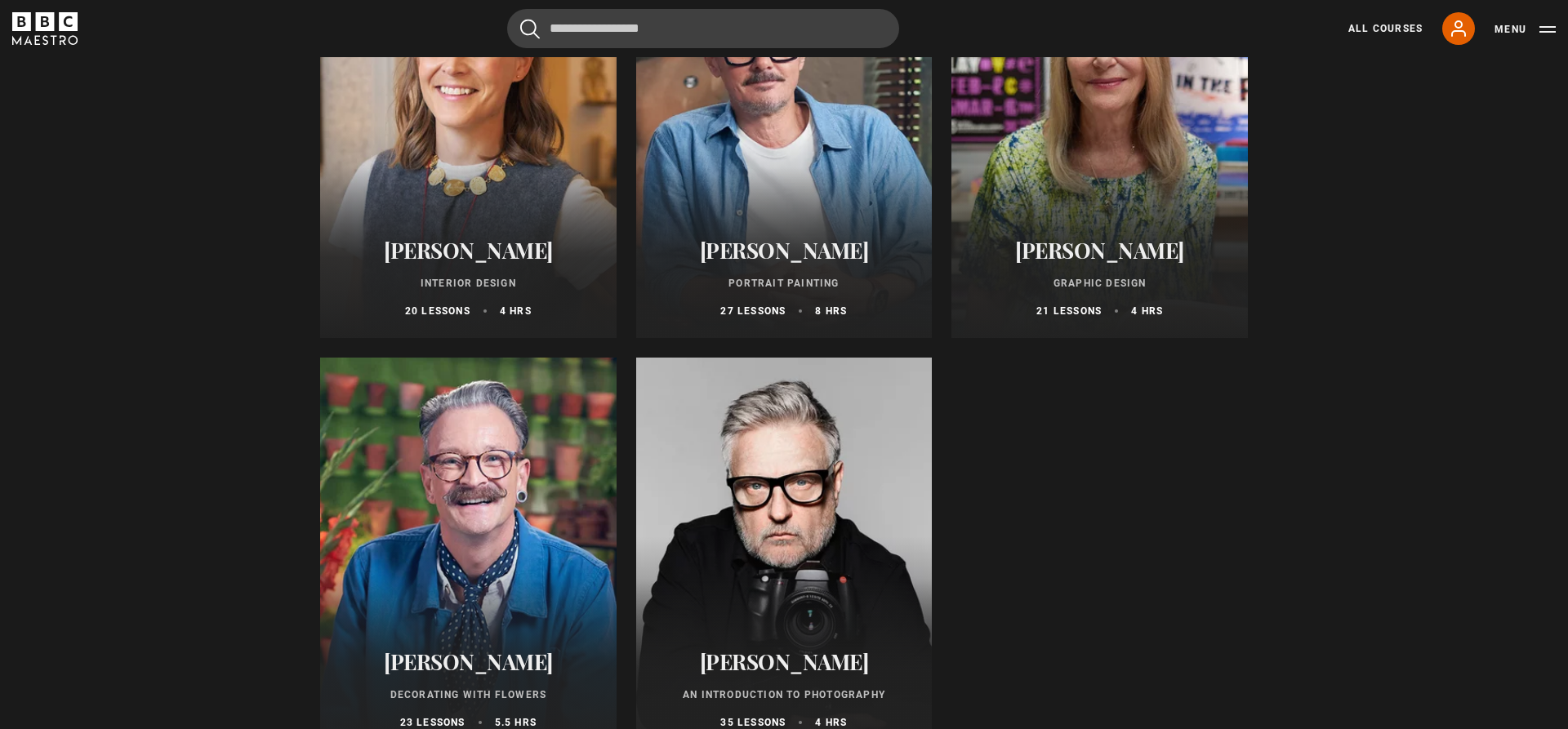
scroll to position [250, 0]
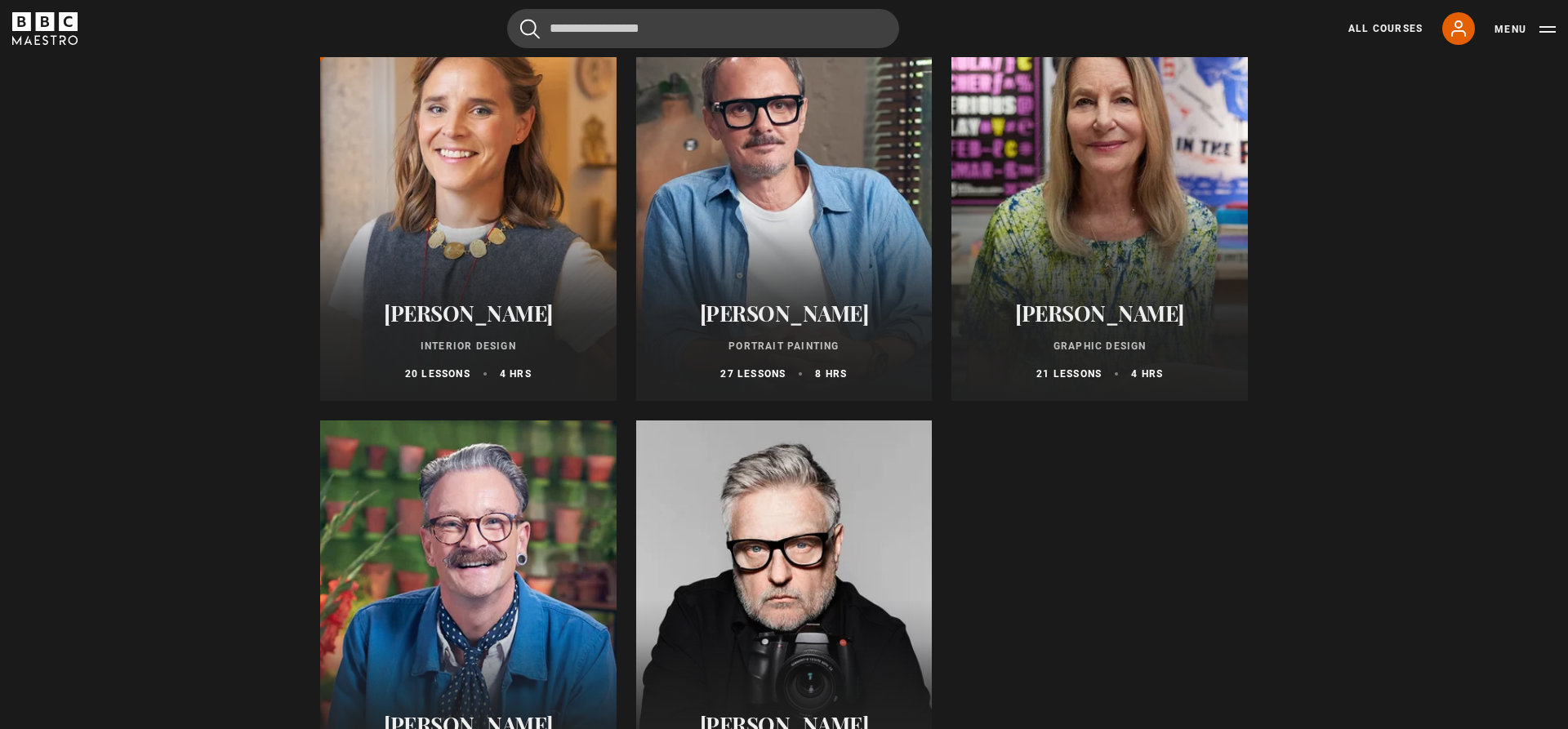
click at [1095, 312] on h2 "[PERSON_NAME]" at bounding box center [1100, 313] width 257 height 25
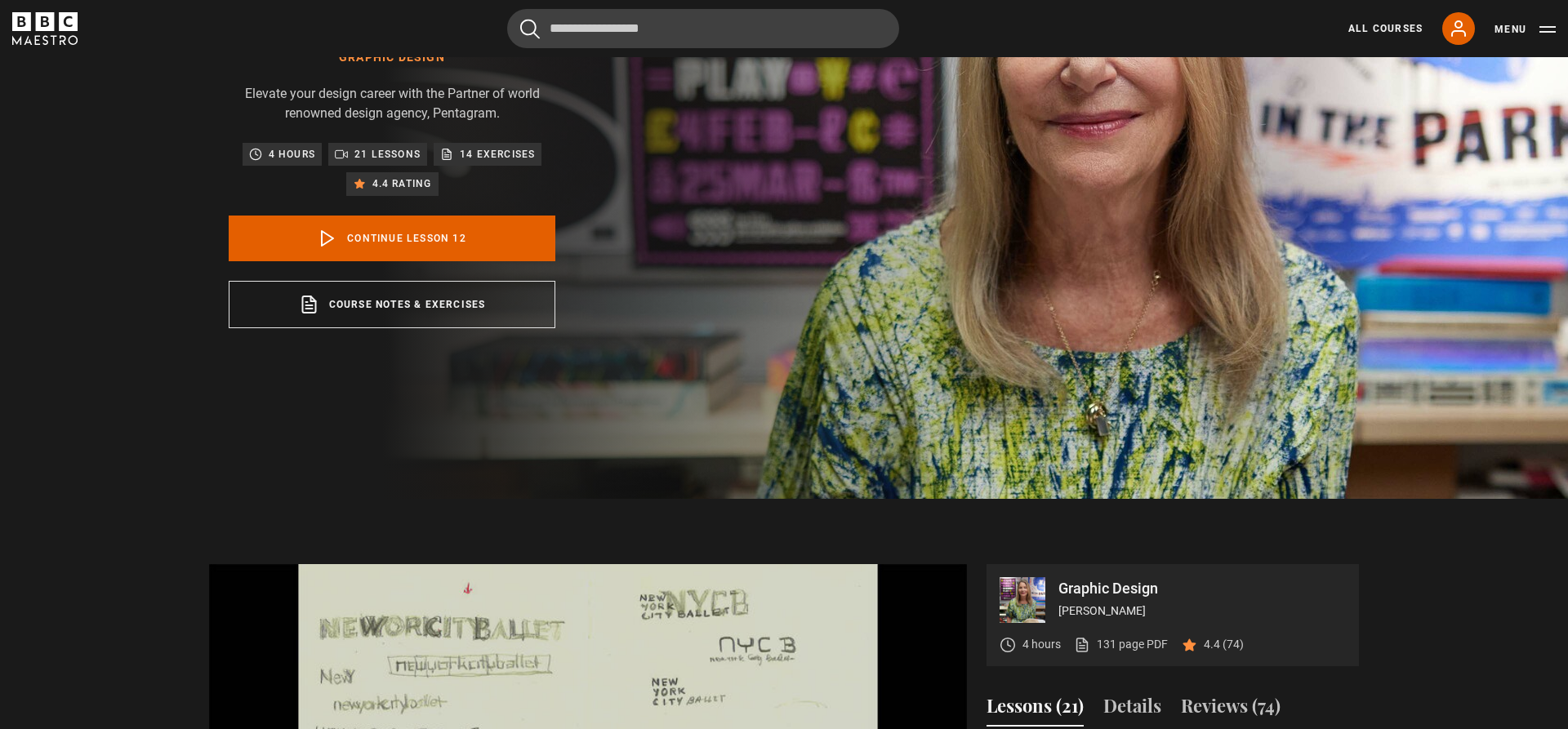
scroll to position [250, 0]
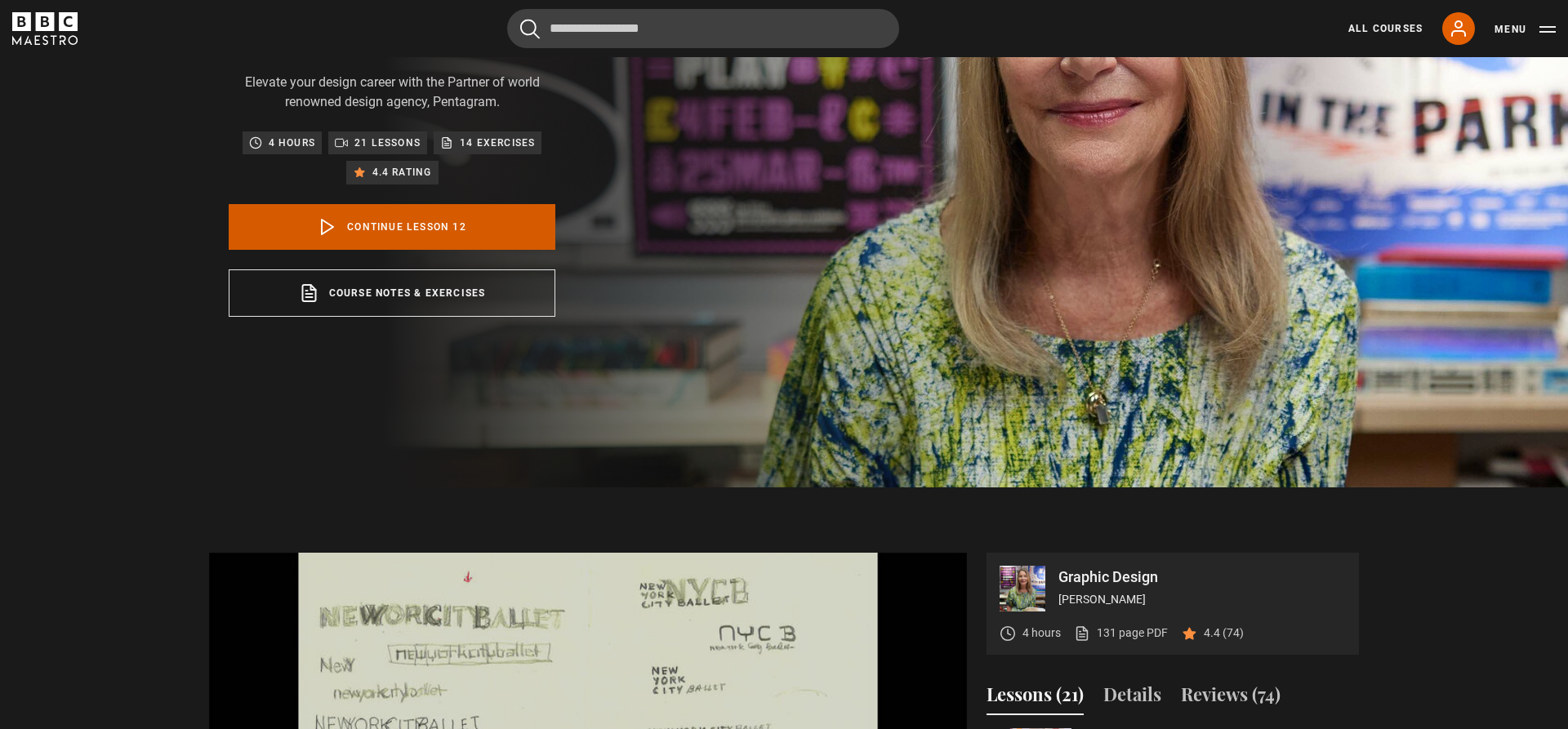
click at [418, 220] on link "Continue lesson 12" at bounding box center [392, 227] width 327 height 46
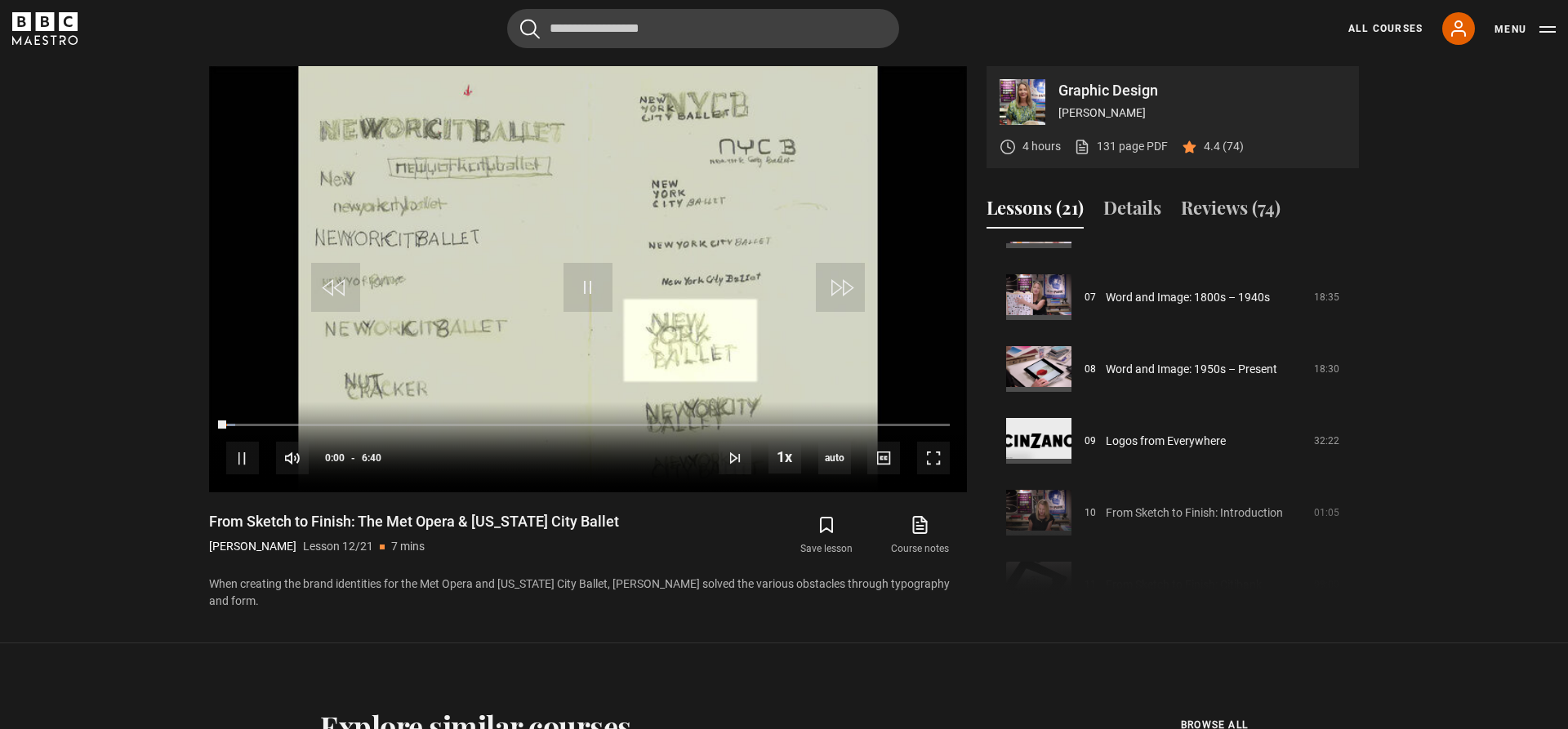
scroll to position [737, 0]
click at [585, 356] on video "Video Player" at bounding box center [588, 279] width 758 height 427
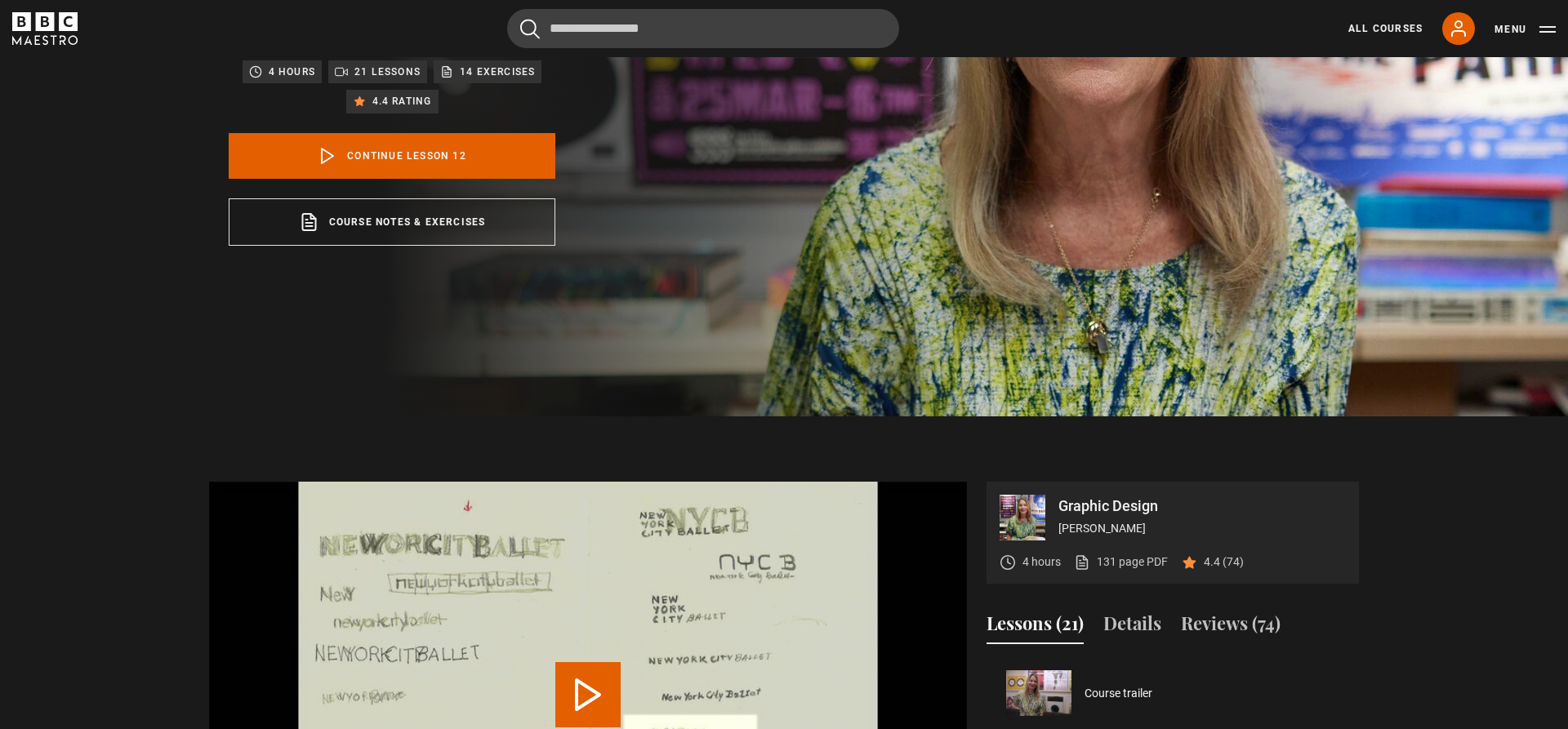
scroll to position [790, 0]
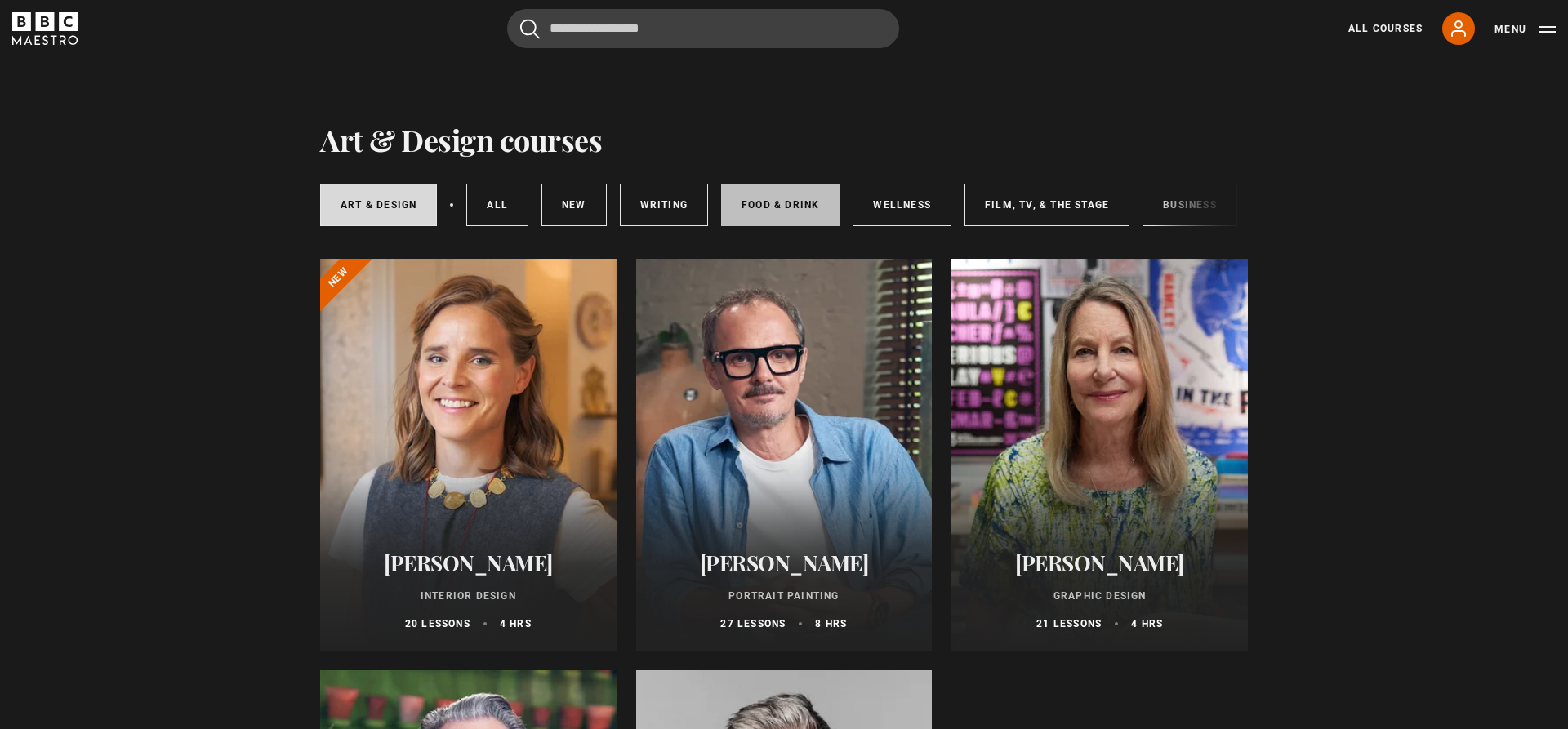
click at [799, 213] on link "Food & Drink" at bounding box center [780, 204] width 119 height 42
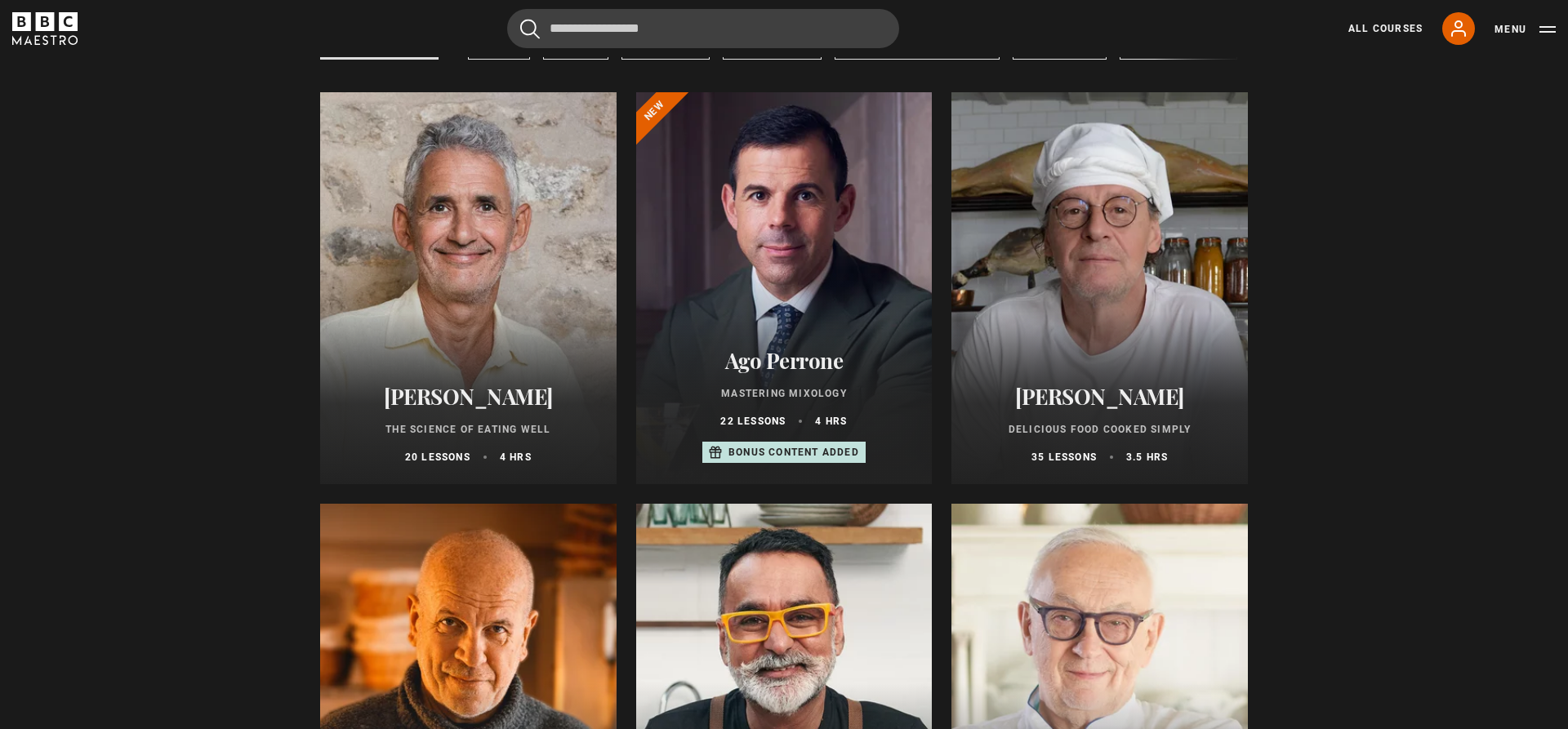
scroll to position [333, 0]
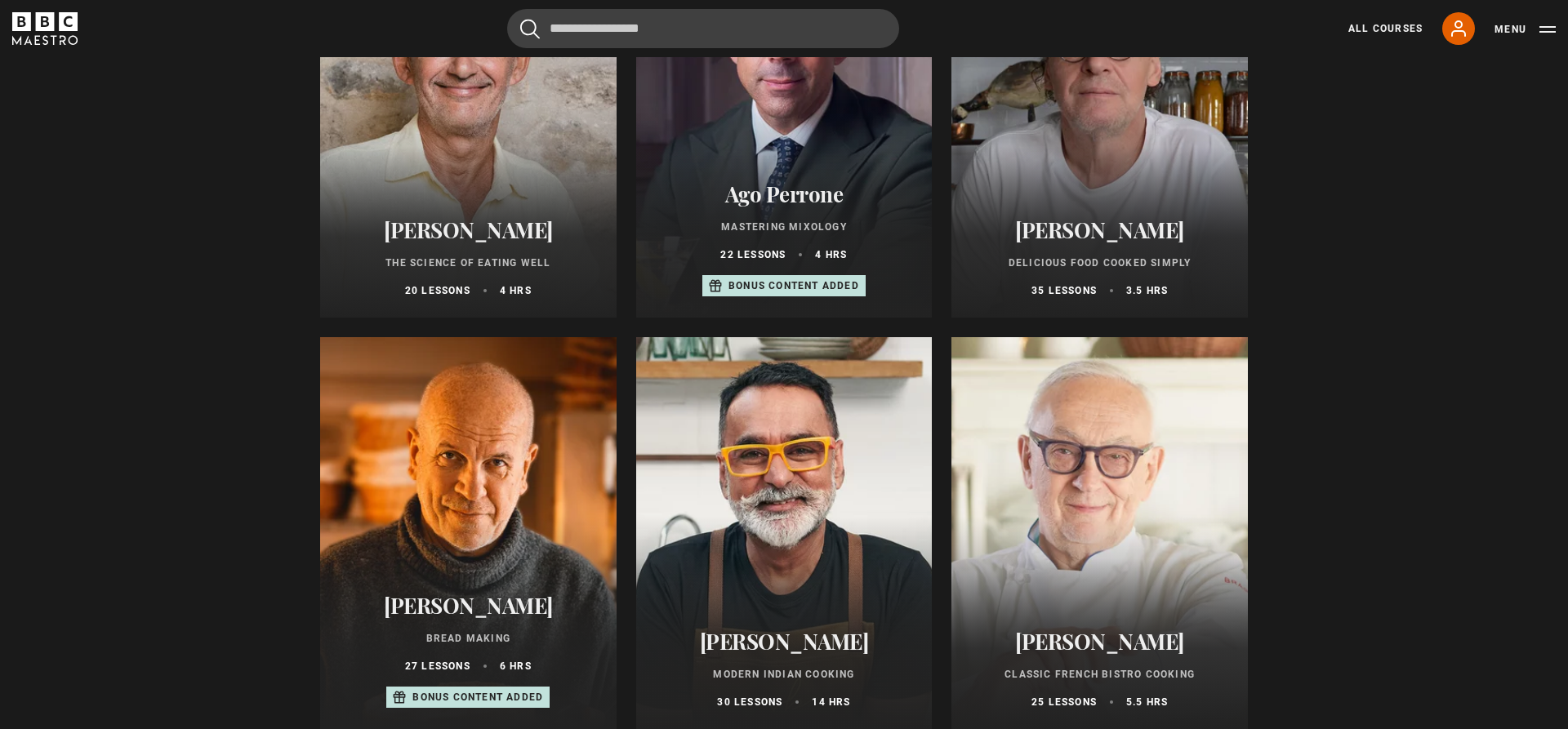
click at [765, 675] on p "Modern Indian Cooking" at bounding box center [784, 674] width 257 height 14
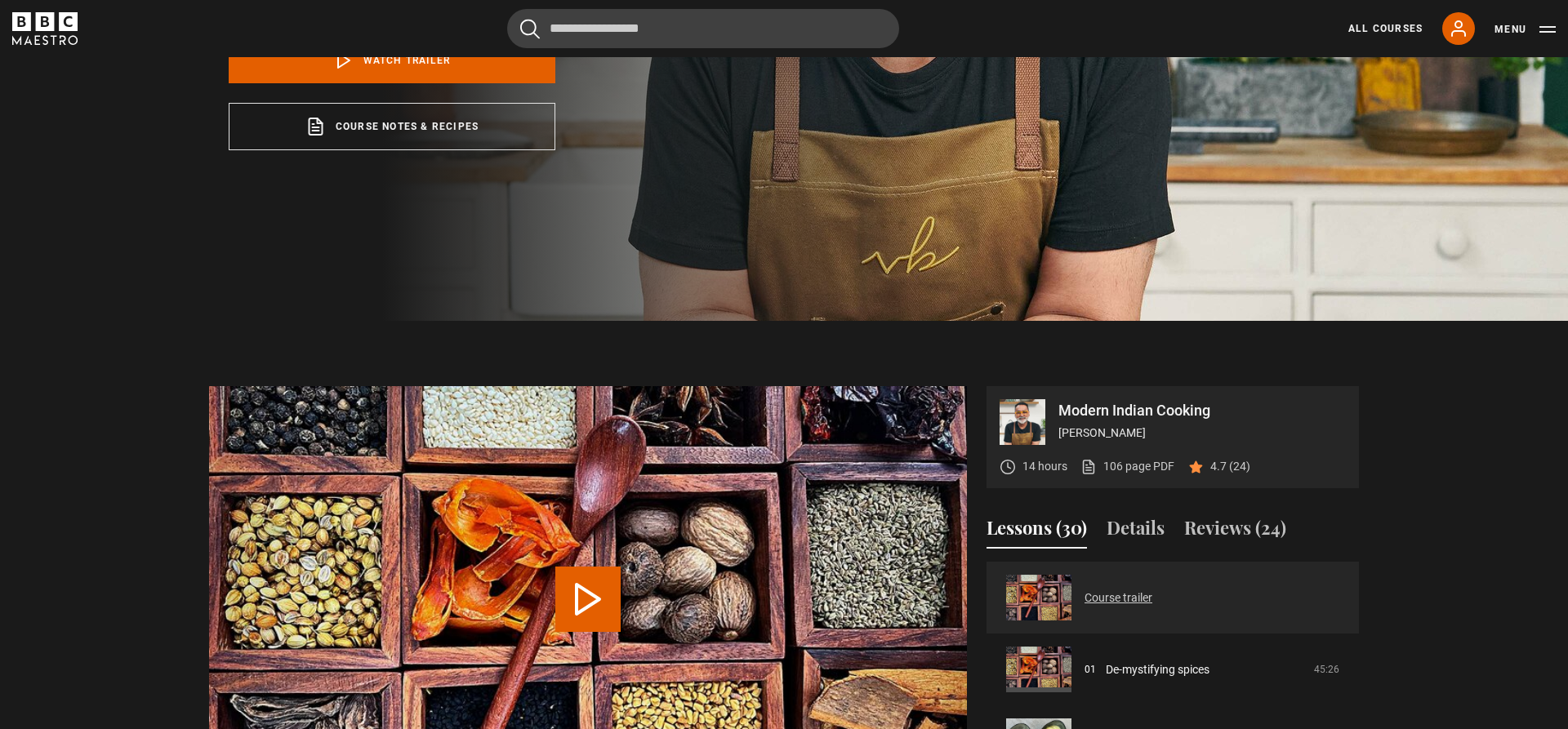
scroll to position [500, 0]
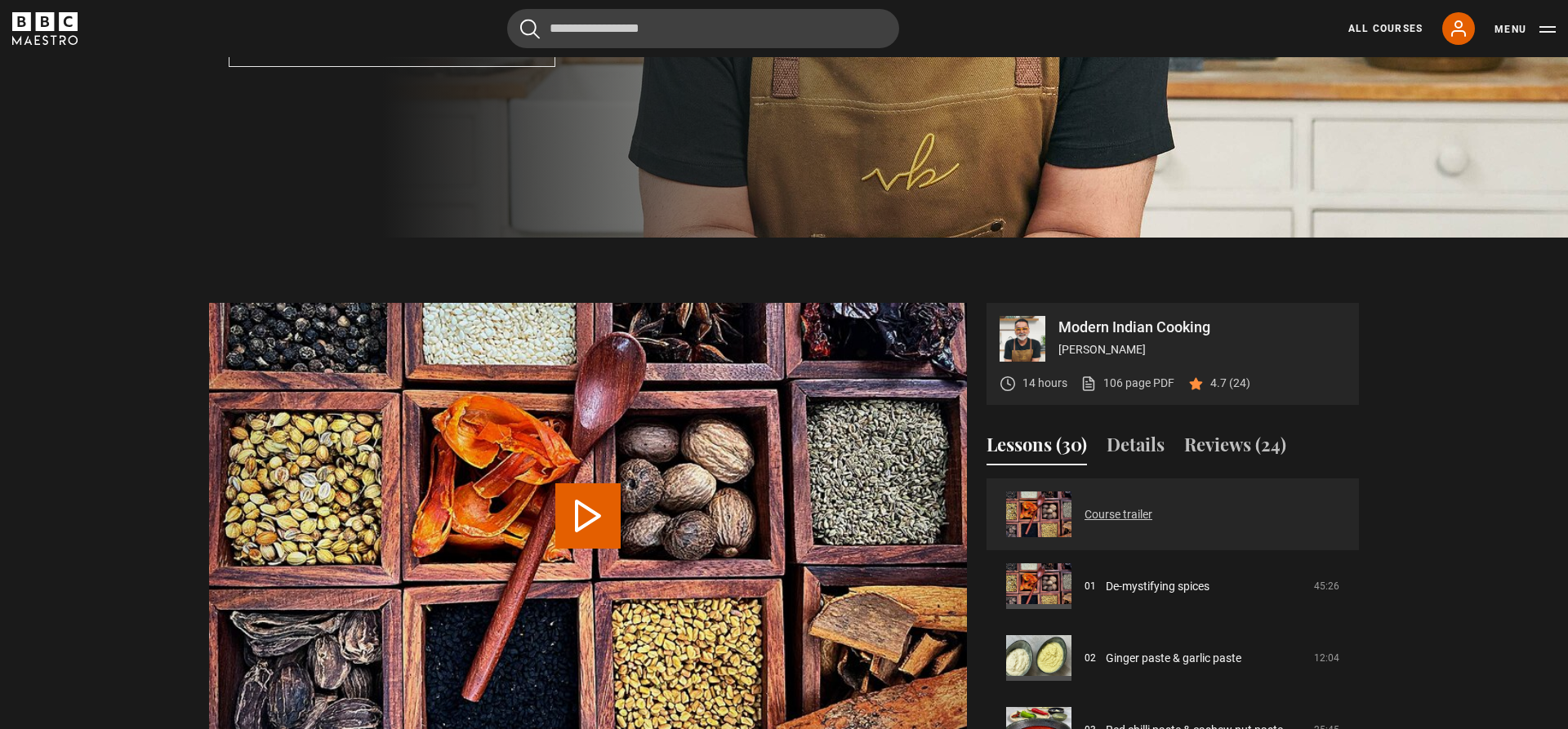
click at [1113, 519] on link "Course trailer" at bounding box center [1118, 514] width 68 height 17
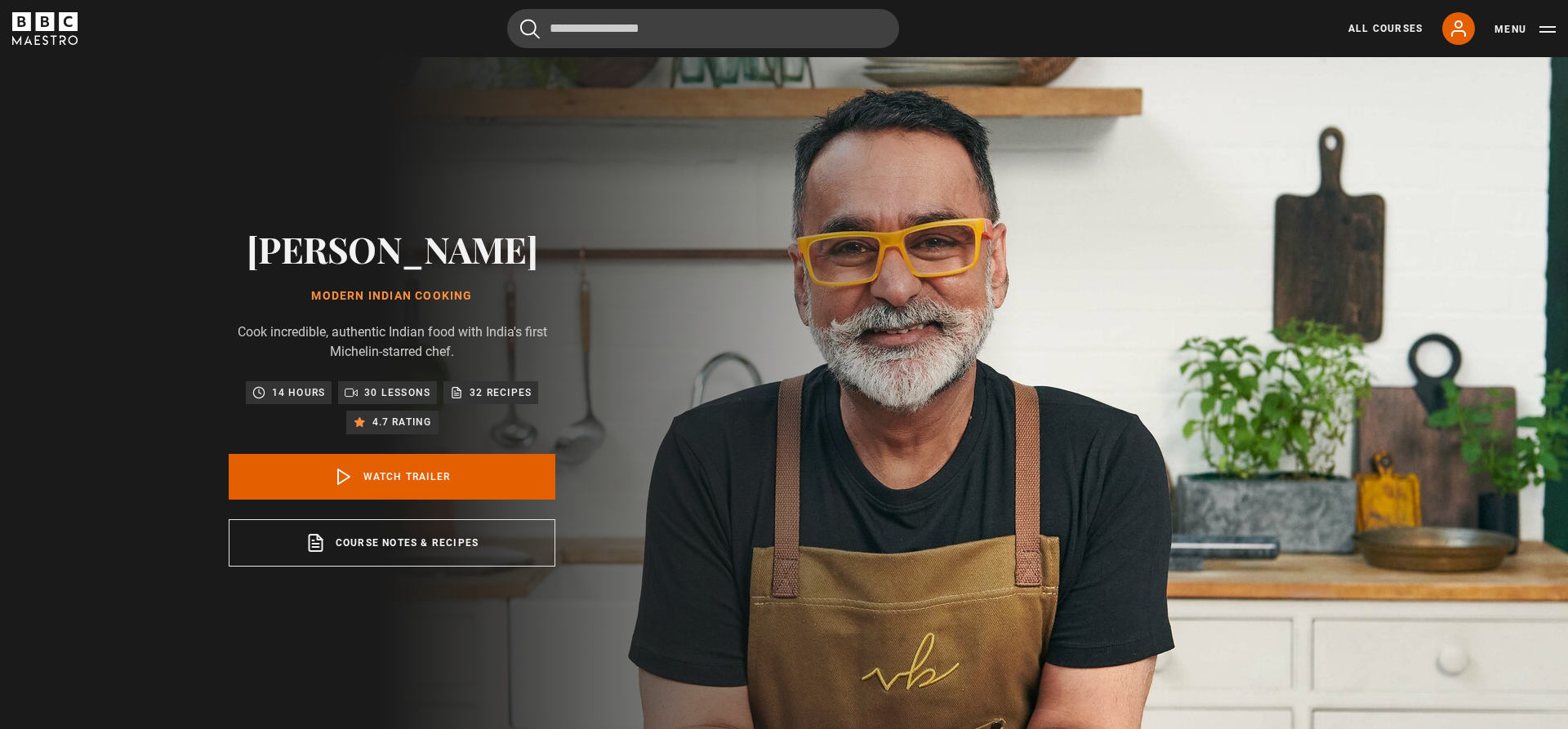
scroll to position [737, 0]
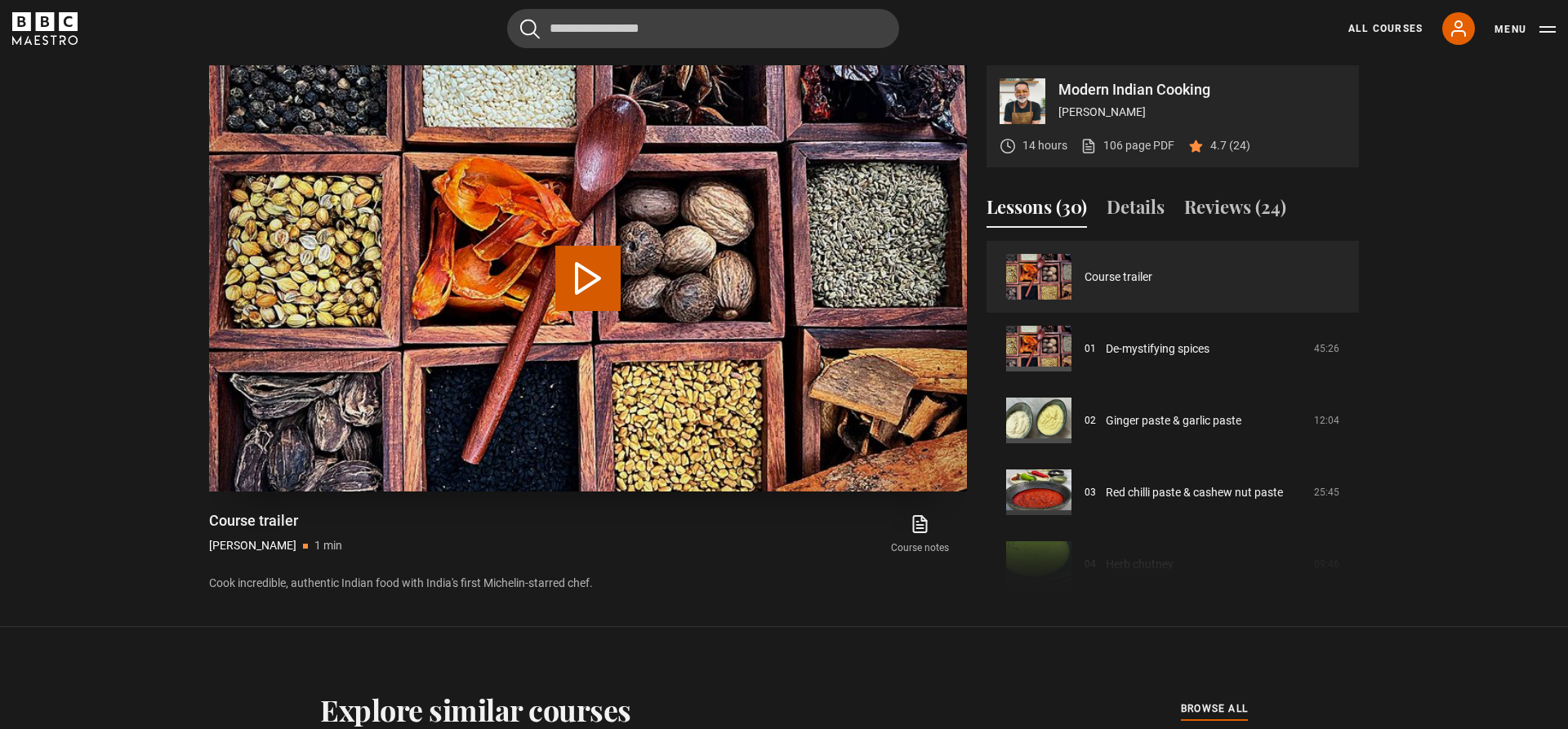
click at [578, 284] on button "Play Video" at bounding box center [588, 278] width 66 height 66
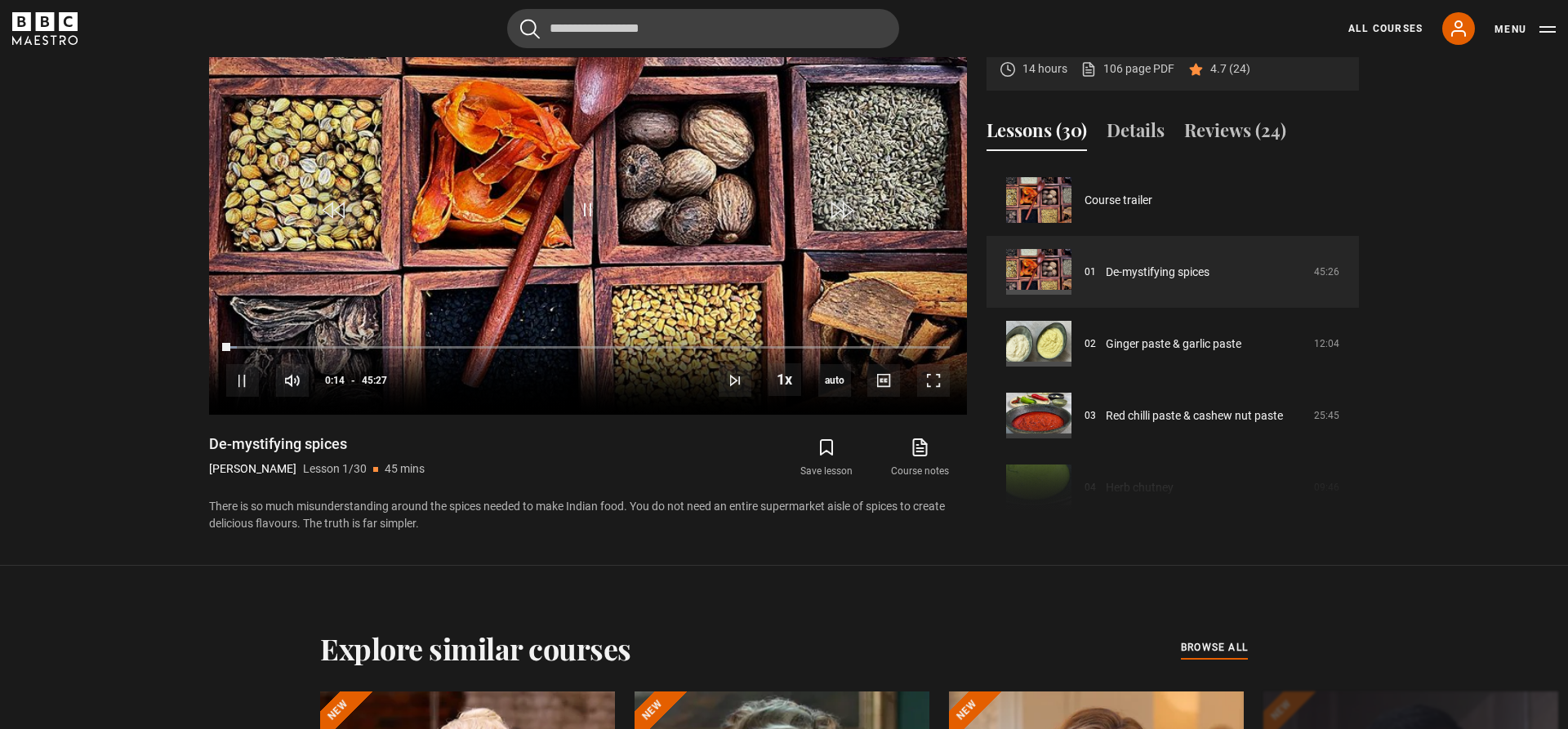
scroll to position [737, 0]
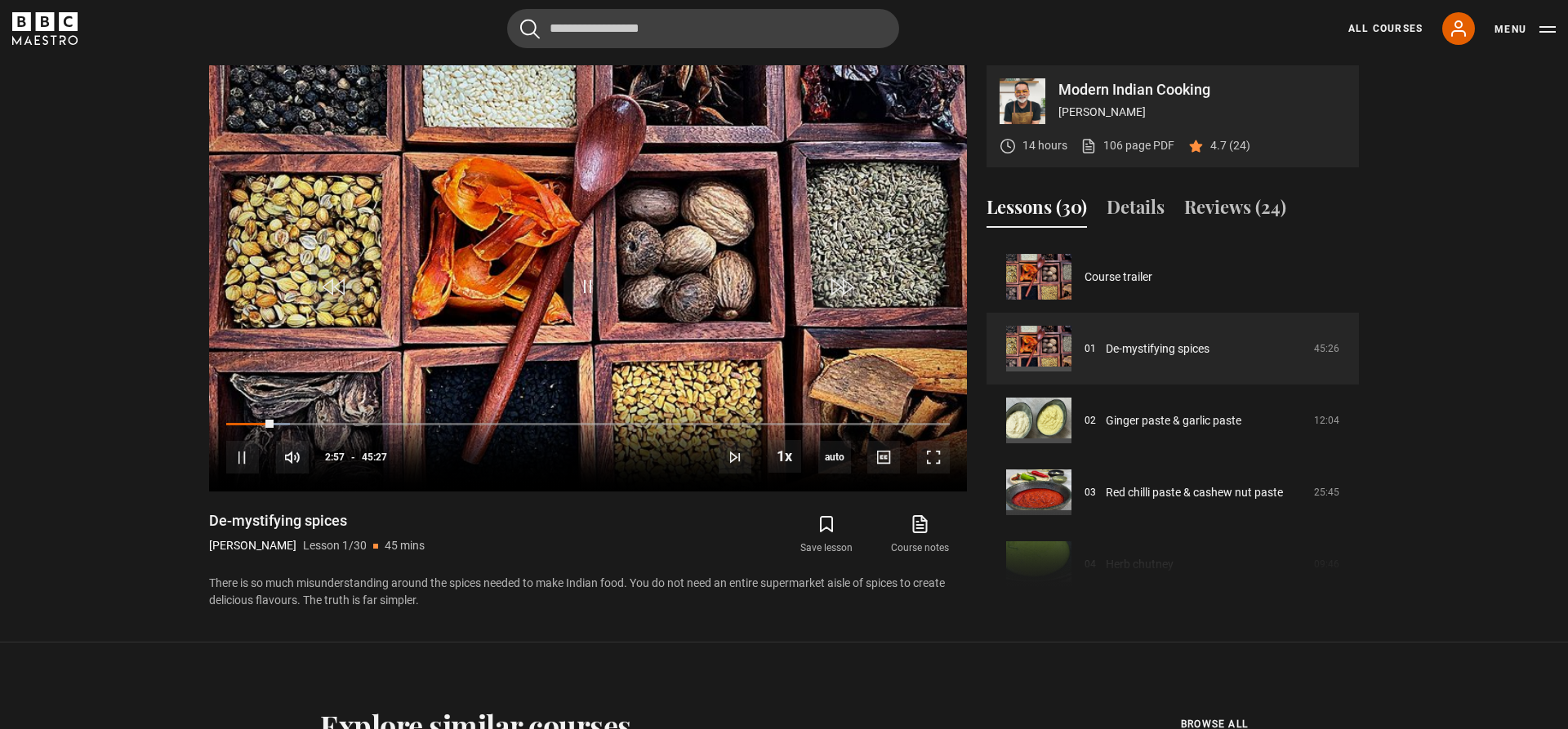
click at [323, 420] on div "10s Skip Back 10 seconds Pause 10s Skip Forward 10 seconds Loaded : 17.97% 05:5…" at bounding box center [588, 446] width 758 height 91
click at [320, 424] on div "05:53" at bounding box center [321, 423] width 3 height 4
click at [693, 472] on div "10s Skip Back 10 seconds Pause 10s Skip Forward 10 seconds Loaded : 35.02% 22:3…" at bounding box center [588, 446] width 758 height 91
click at [587, 282] on span "Video Player" at bounding box center [588, 286] width 49 height 49
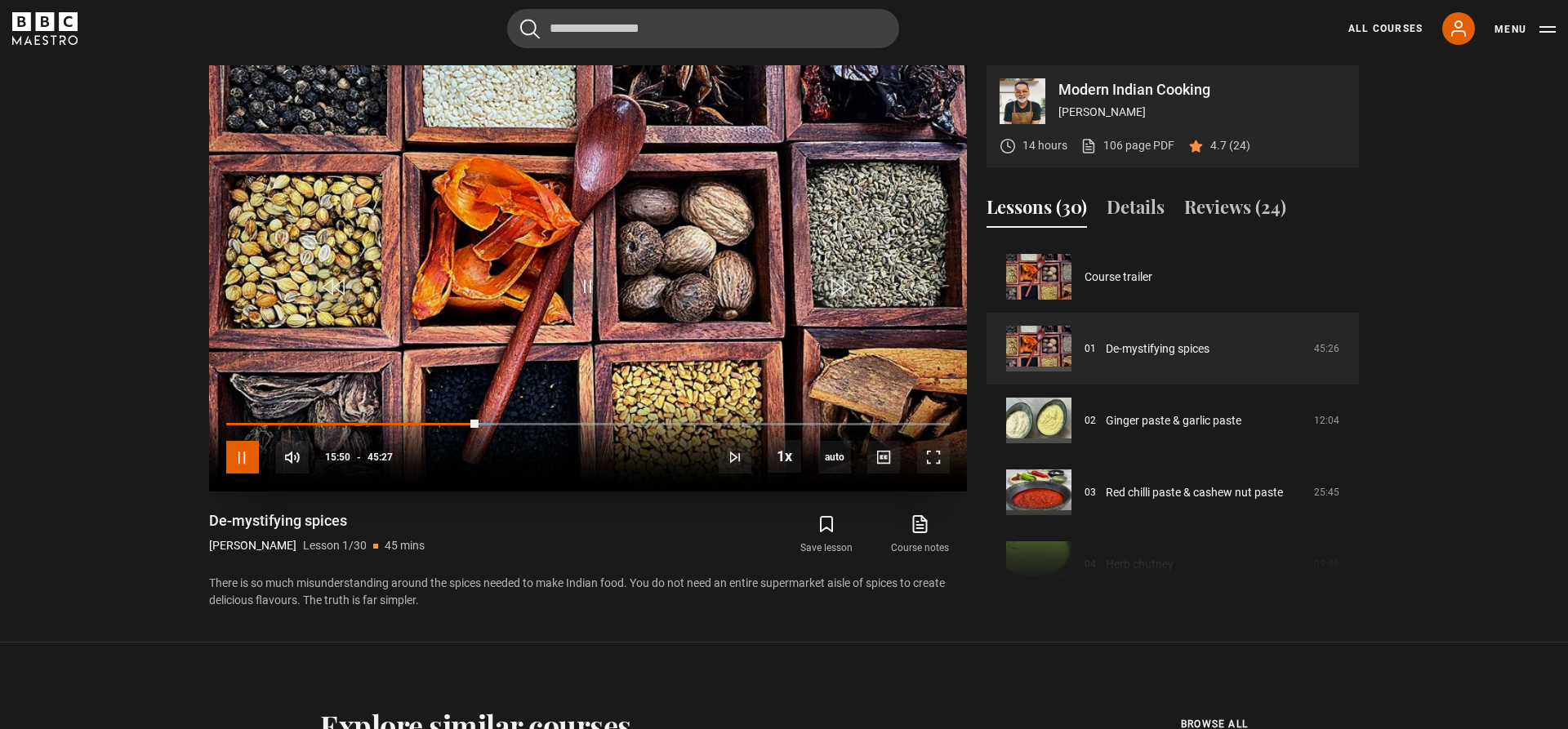
click at [238, 457] on span "Video Player" at bounding box center [242, 457] width 32 height 32
